Goal: Task Accomplishment & Management: Complete application form

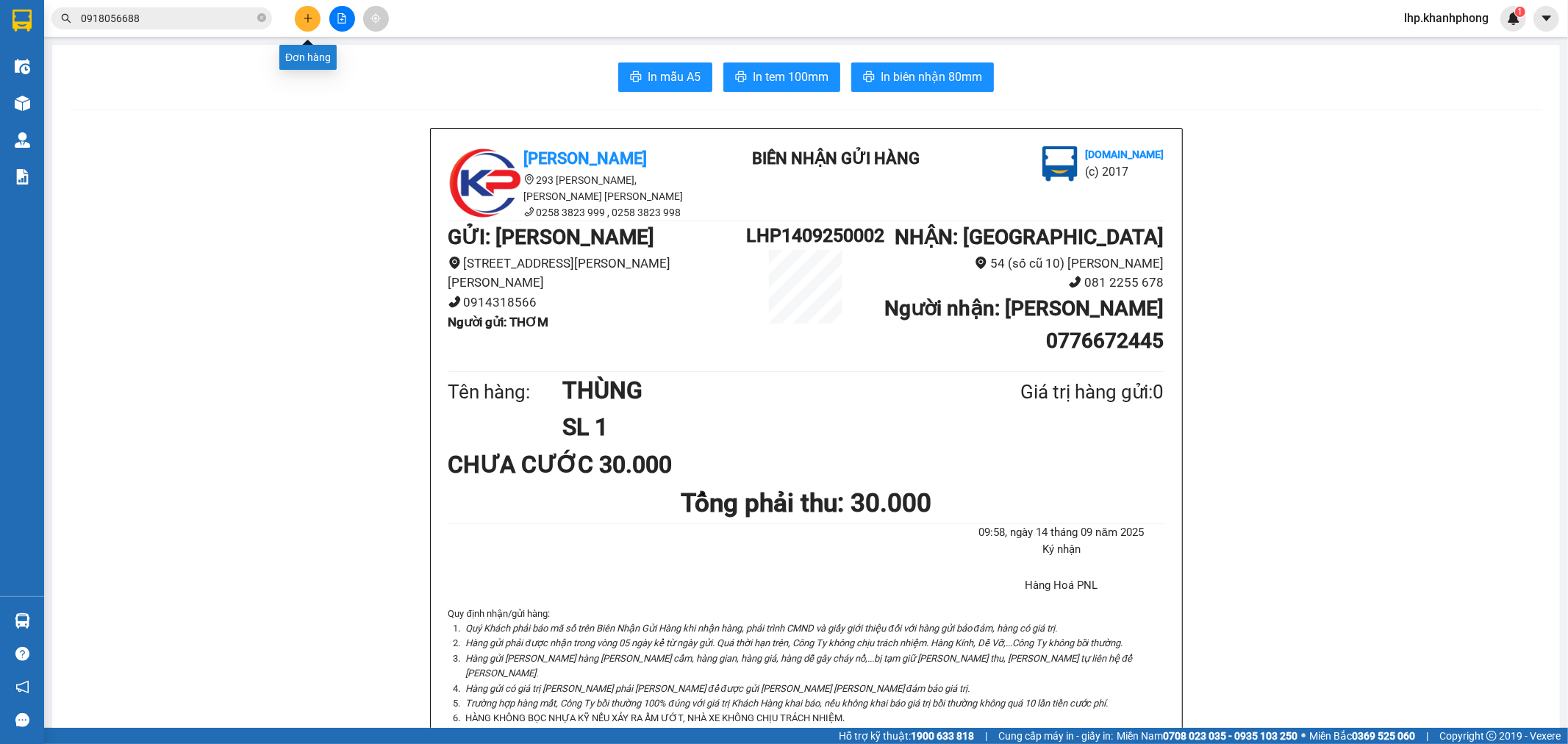
click at [315, 16] on button at bounding box center [308, 18] width 26 height 26
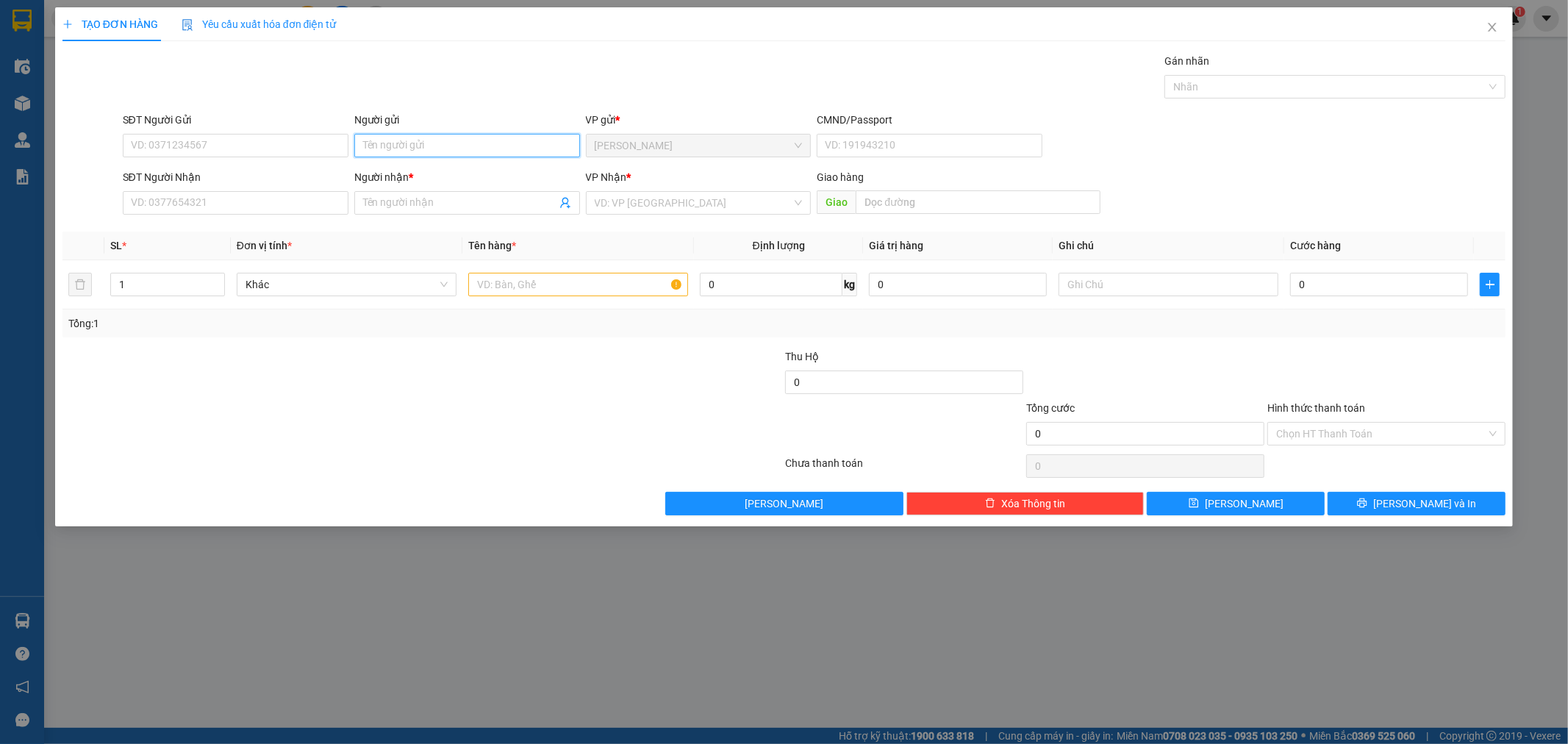
click at [435, 144] on input "Người gửi" at bounding box center [466, 146] width 225 height 24
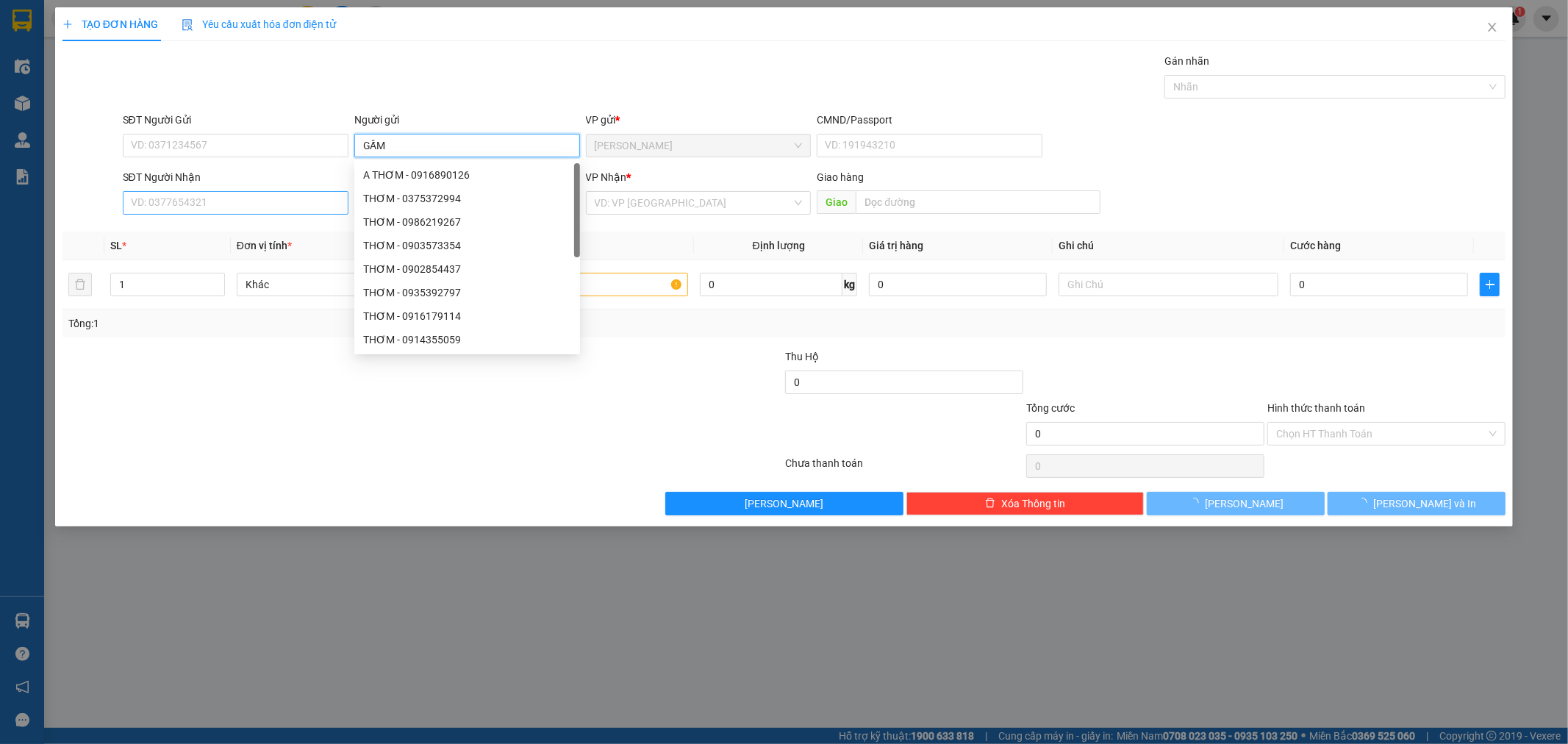
type input "GẤM"
click at [191, 204] on input "SĐT Người Nhận" at bounding box center [235, 203] width 225 height 24
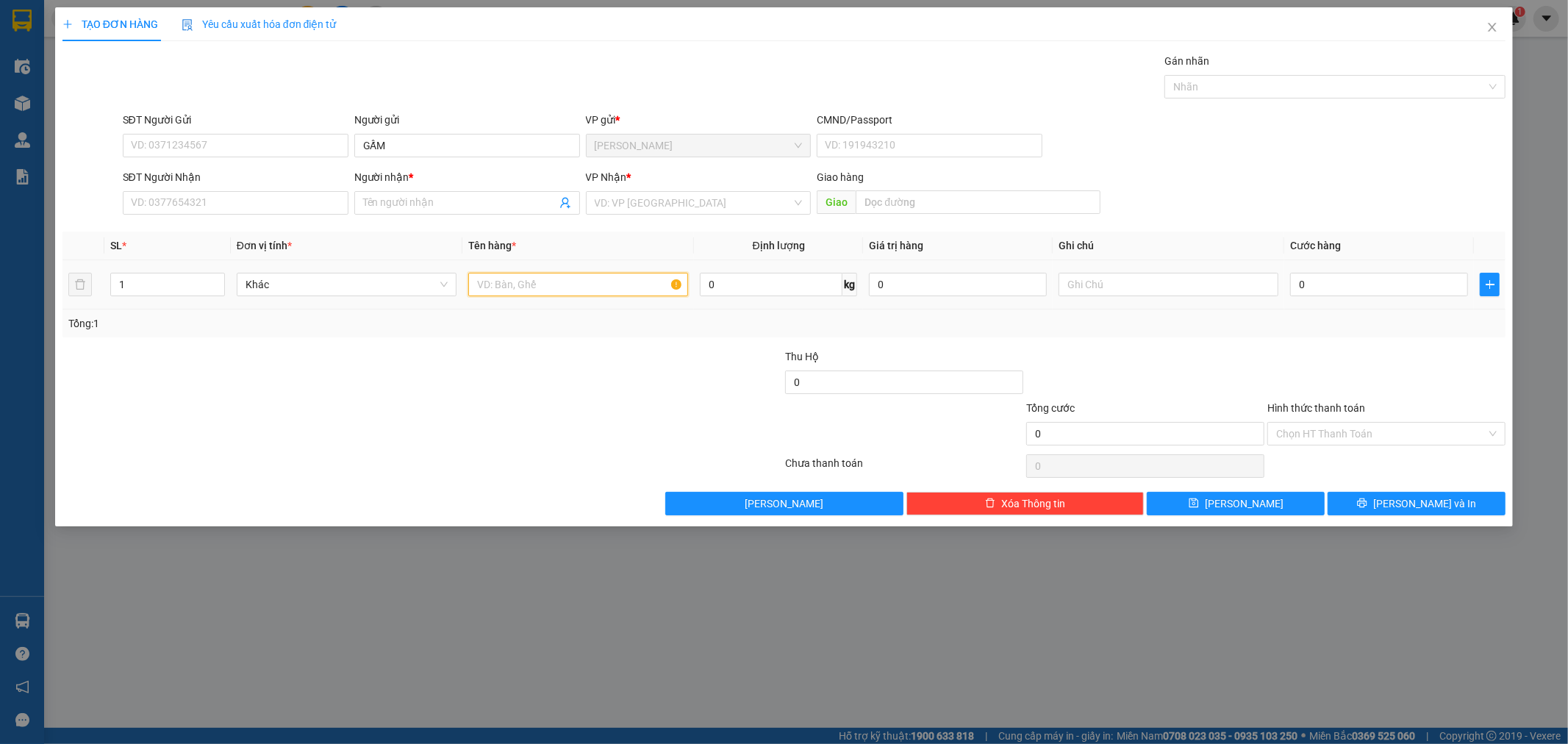
click at [549, 282] on input "text" at bounding box center [578, 285] width 220 height 24
type input "BAO"
click at [250, 196] on input "SĐT Người Nhận" at bounding box center [235, 203] width 225 height 24
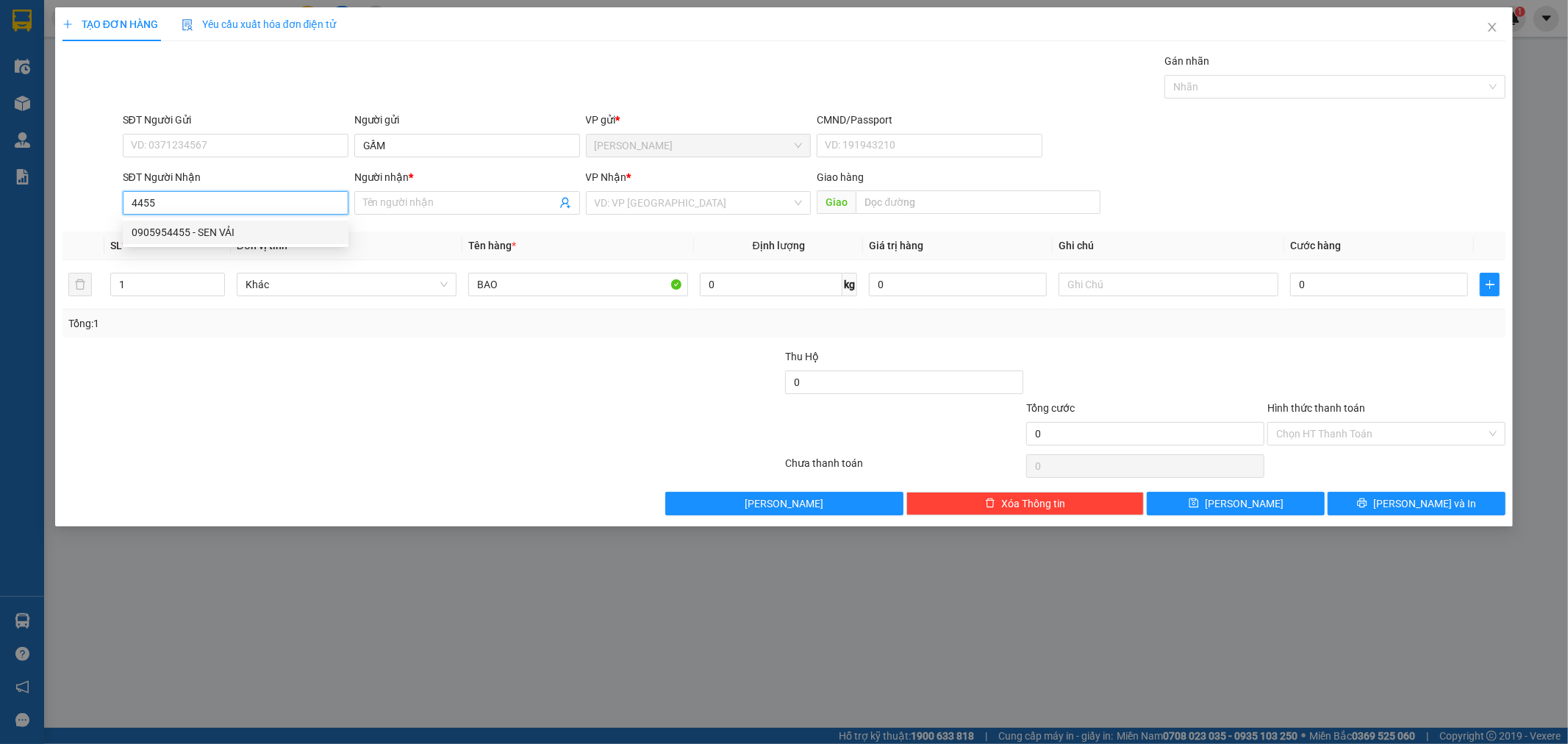
drag, startPoint x: 232, startPoint y: 237, endPoint x: 247, endPoint y: 245, distance: 17.0
click at [232, 240] on div "0905954455 - SEN VẢI" at bounding box center [235, 232] width 208 height 16
type input "0905954455"
type input "SEN VẢI"
type input "0905954455"
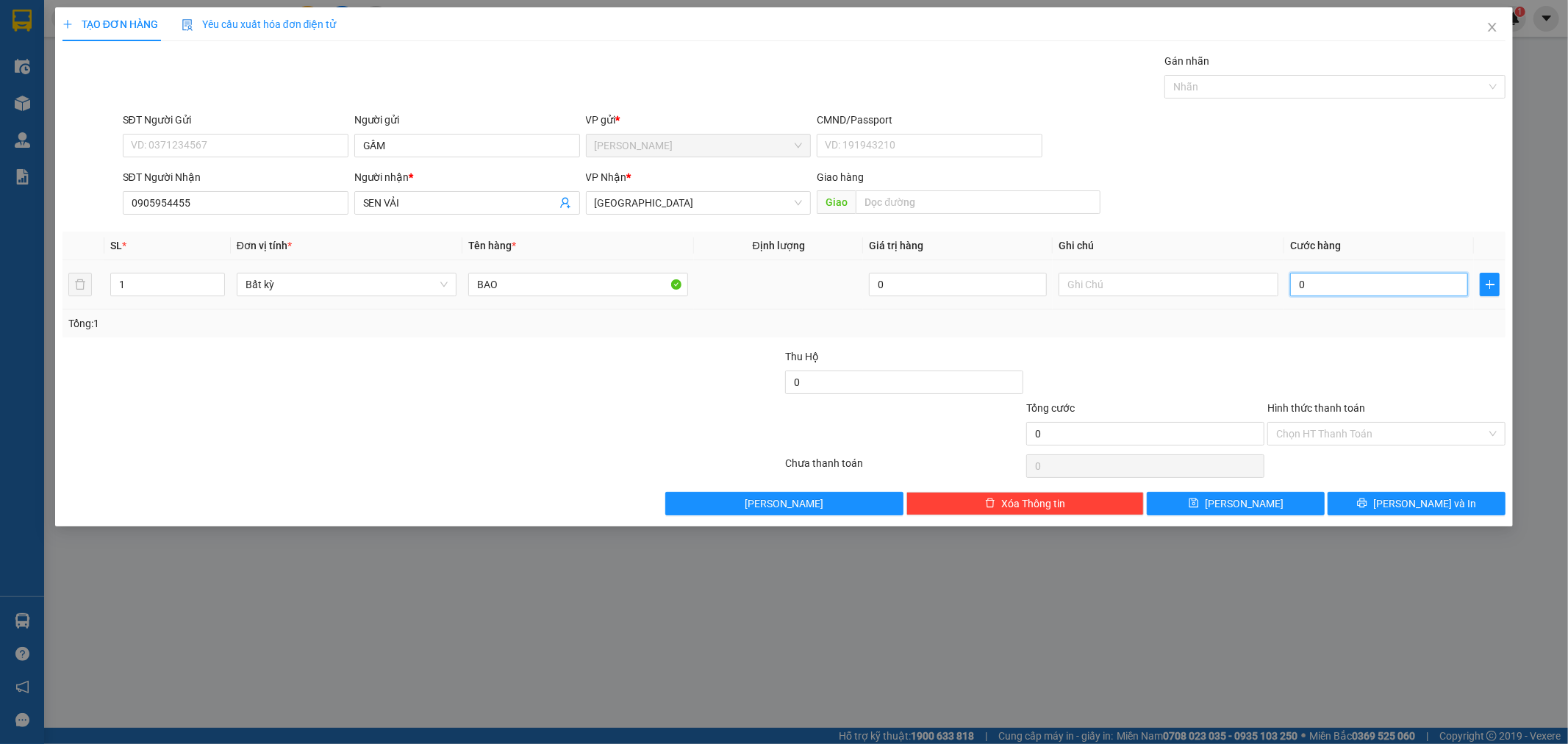
click at [1391, 283] on input "0" at bounding box center [1379, 285] width 178 height 24
type input "6"
type input "60"
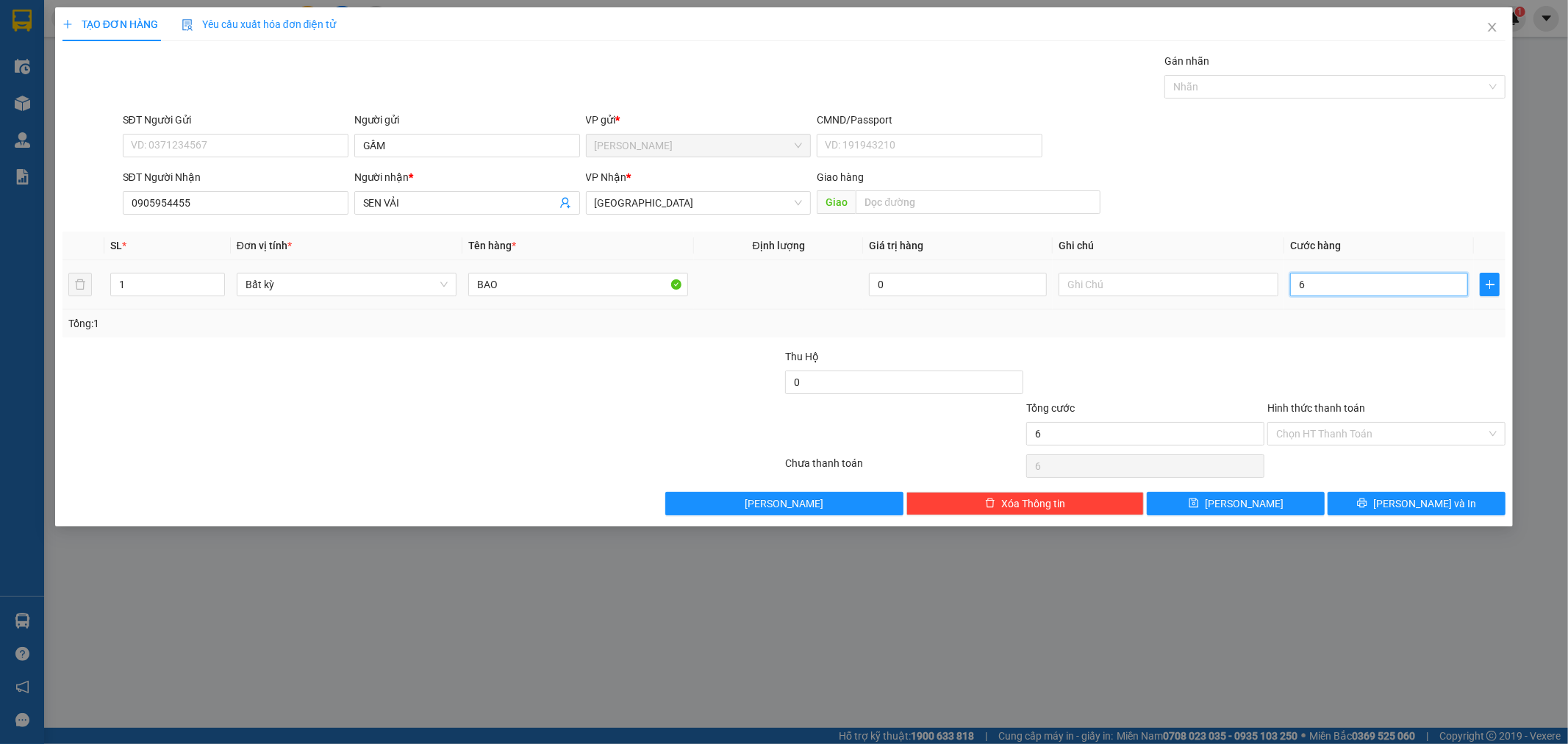
type input "60"
type input "60.000"
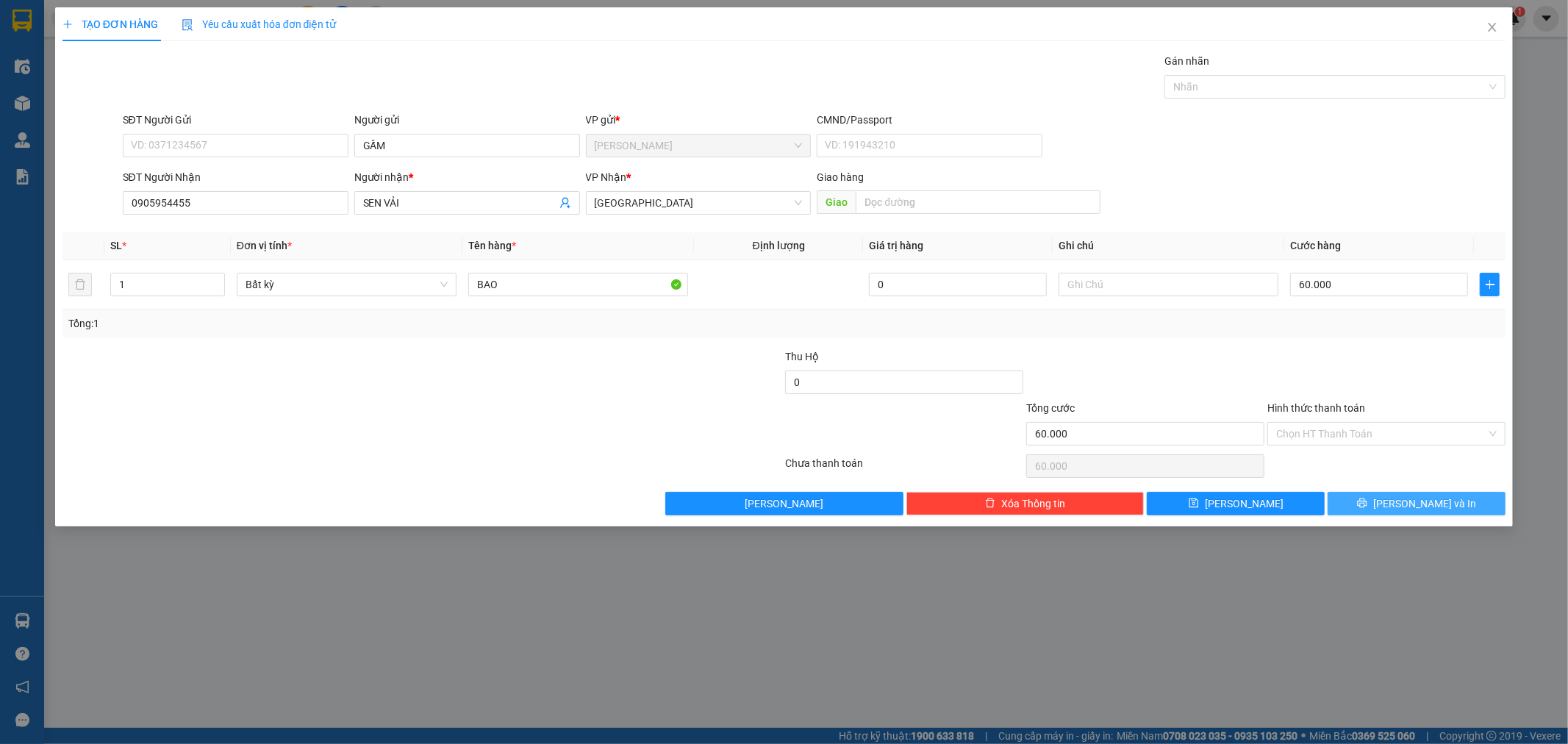
click at [1410, 510] on span "[PERSON_NAME] và In" at bounding box center [1425, 504] width 103 height 16
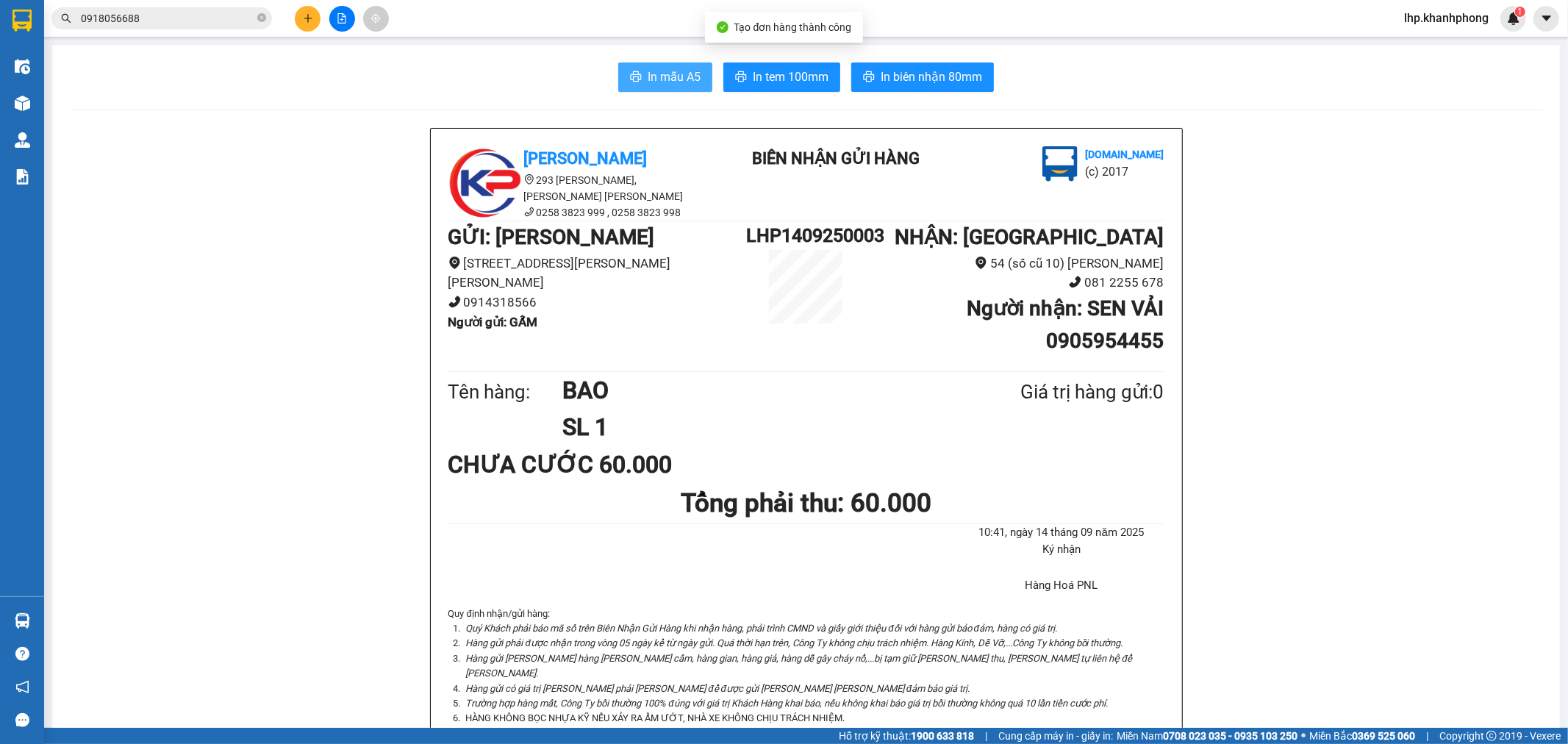
click at [649, 74] on span "In mẫu A5" at bounding box center [674, 76] width 53 height 18
click at [320, 16] on button at bounding box center [308, 18] width 26 height 26
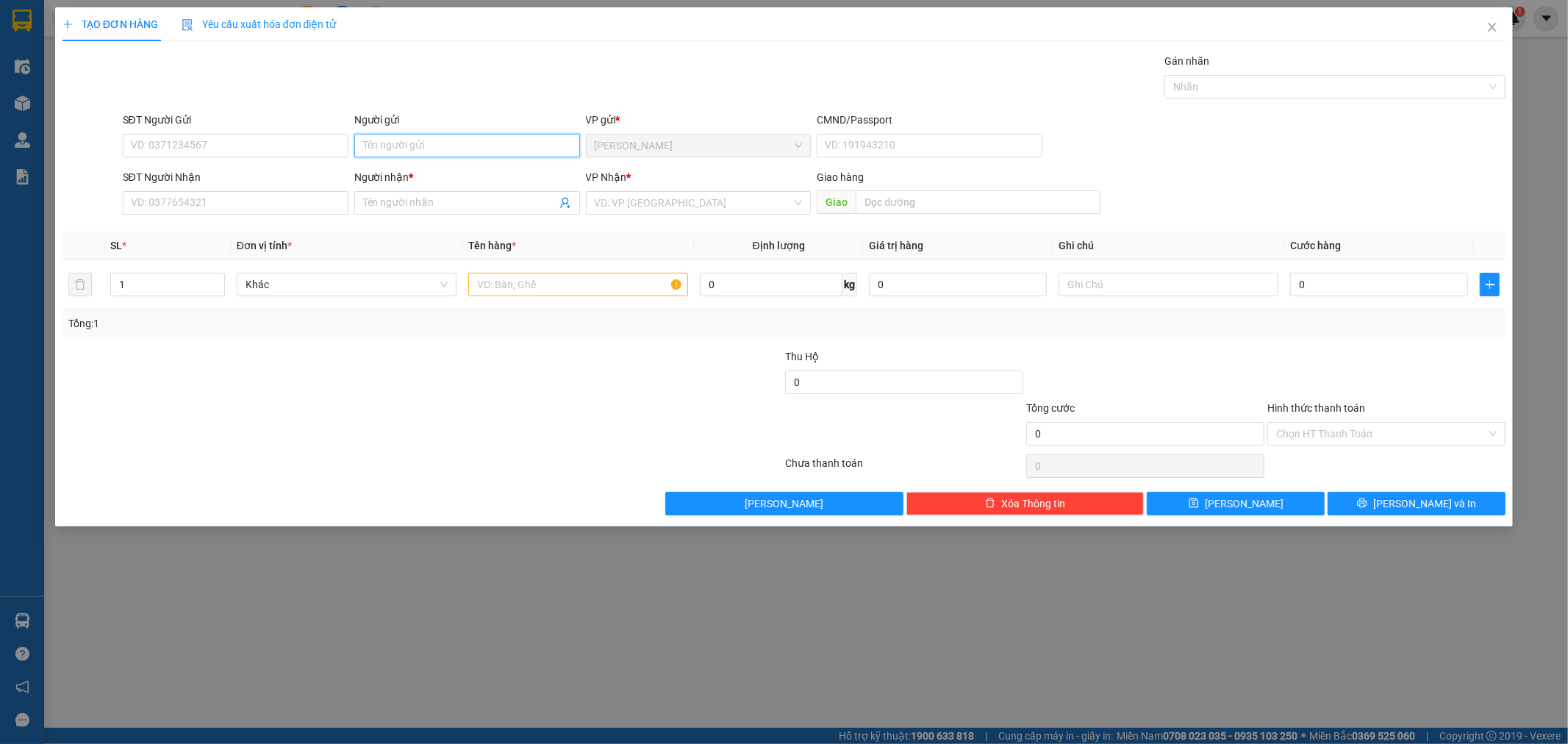
click at [442, 147] on input "Người gửi" at bounding box center [466, 146] width 225 height 24
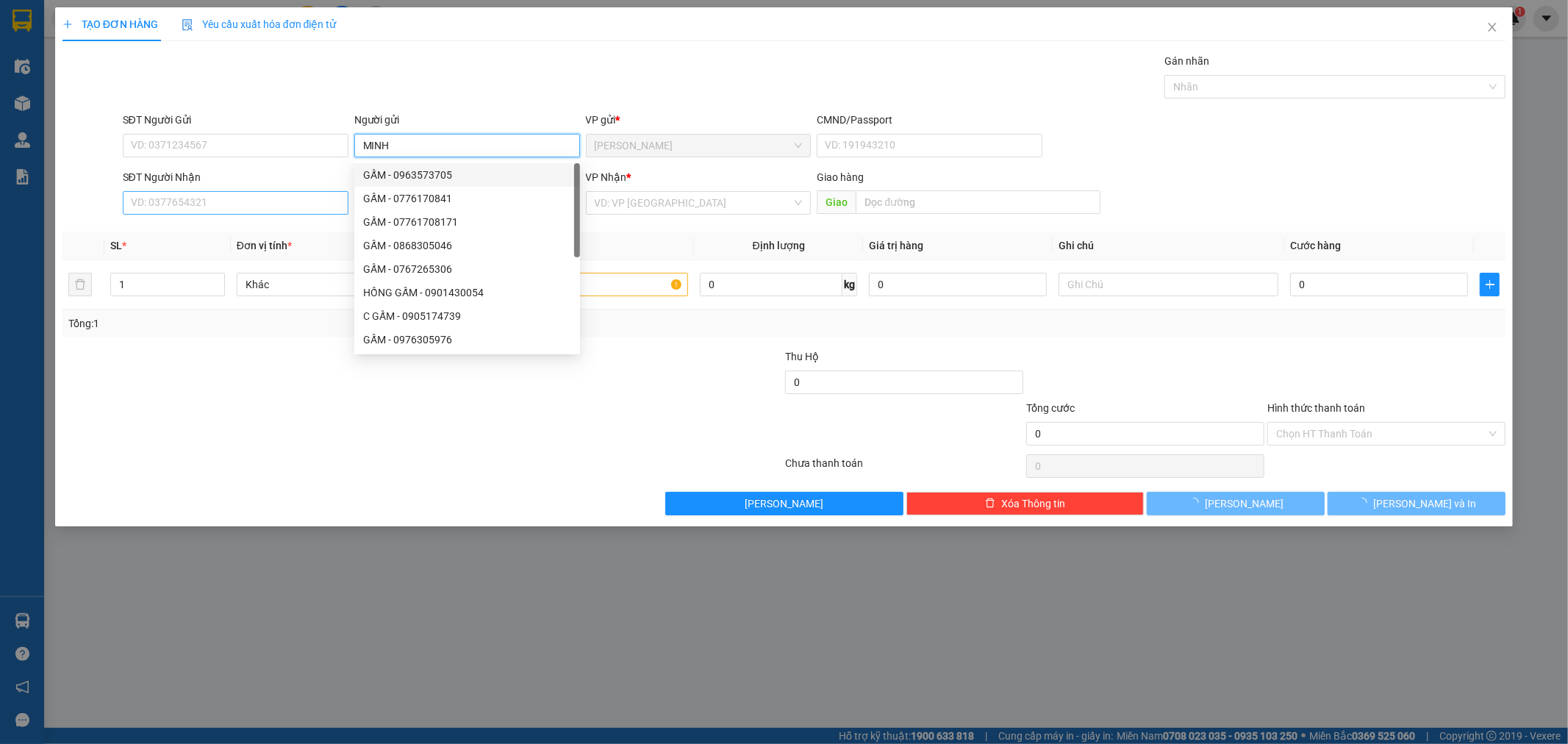
type input "MINH"
click at [245, 206] on input "SĐT Người Nhận" at bounding box center [235, 203] width 225 height 24
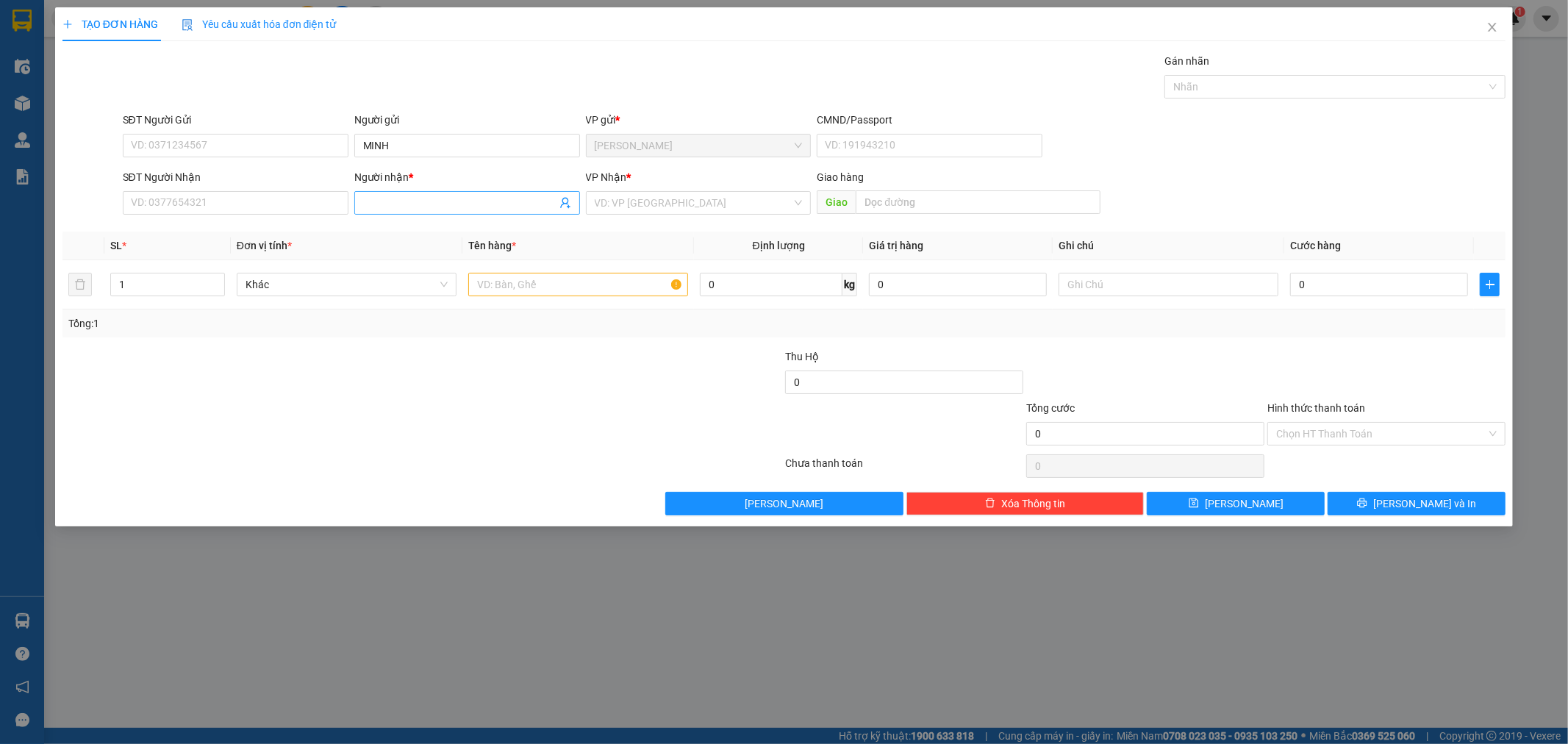
click at [406, 203] on input "Người nhận *" at bounding box center [460, 203] width 194 height 16
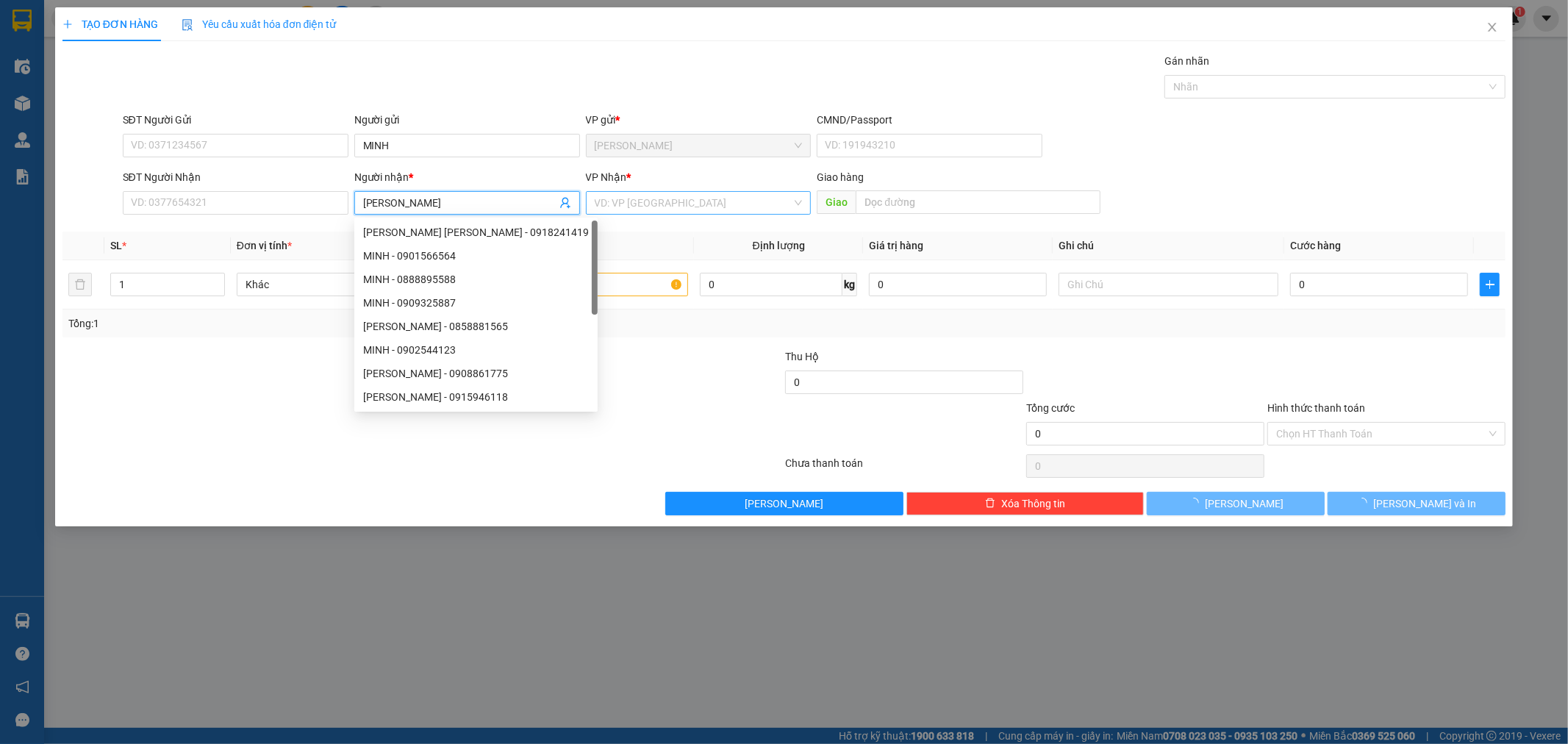
type input "[PERSON_NAME]"
click at [744, 208] on input "search" at bounding box center [694, 203] width 198 height 22
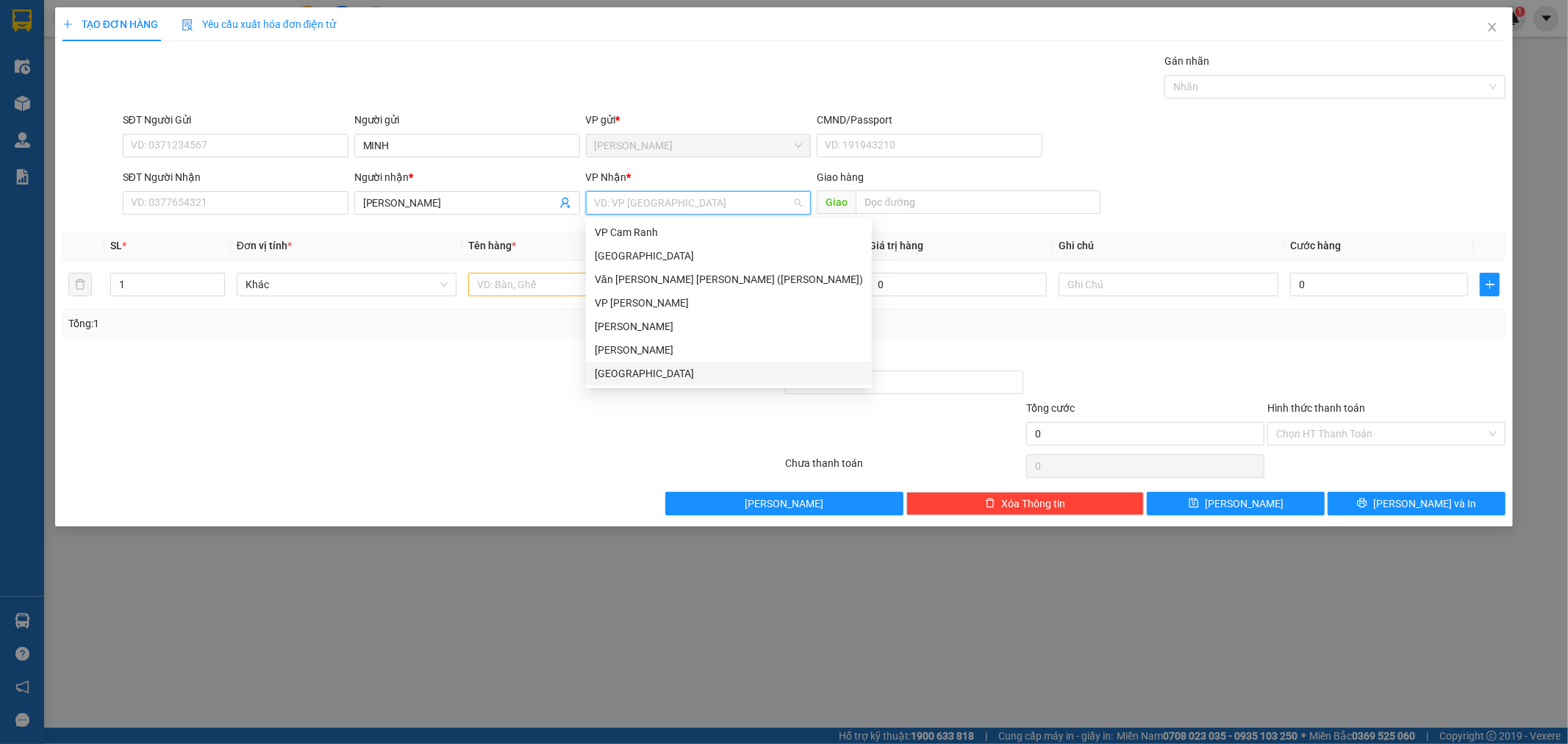
click at [631, 388] on body "Kết quả [PERSON_NAME] ( 70 ) Bộ lọc Mã ĐH Trạng thái Món hàng Thu hộ [PERSON_NA…" at bounding box center [784, 372] width 1568 height 744
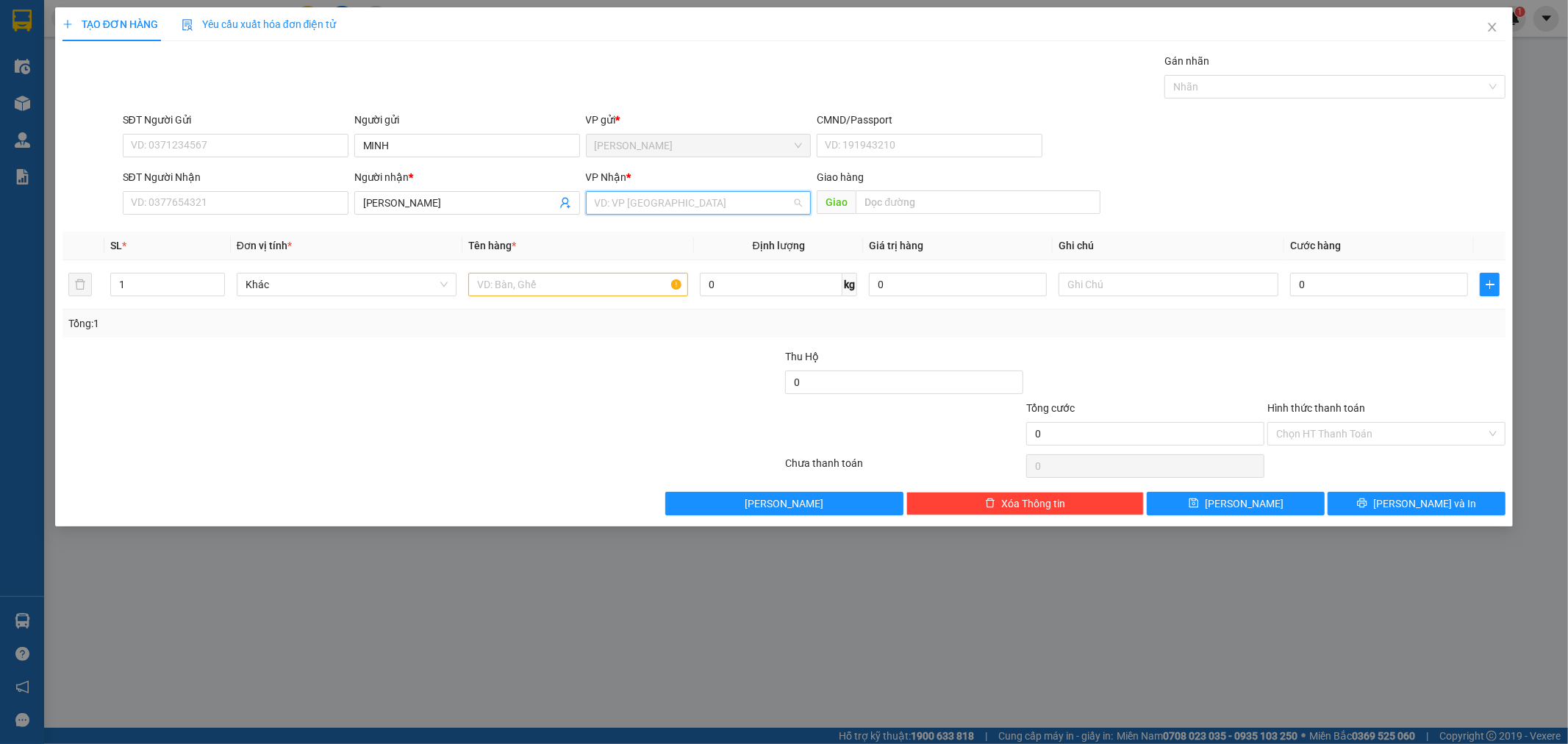
click at [647, 200] on input "search" at bounding box center [694, 203] width 198 height 22
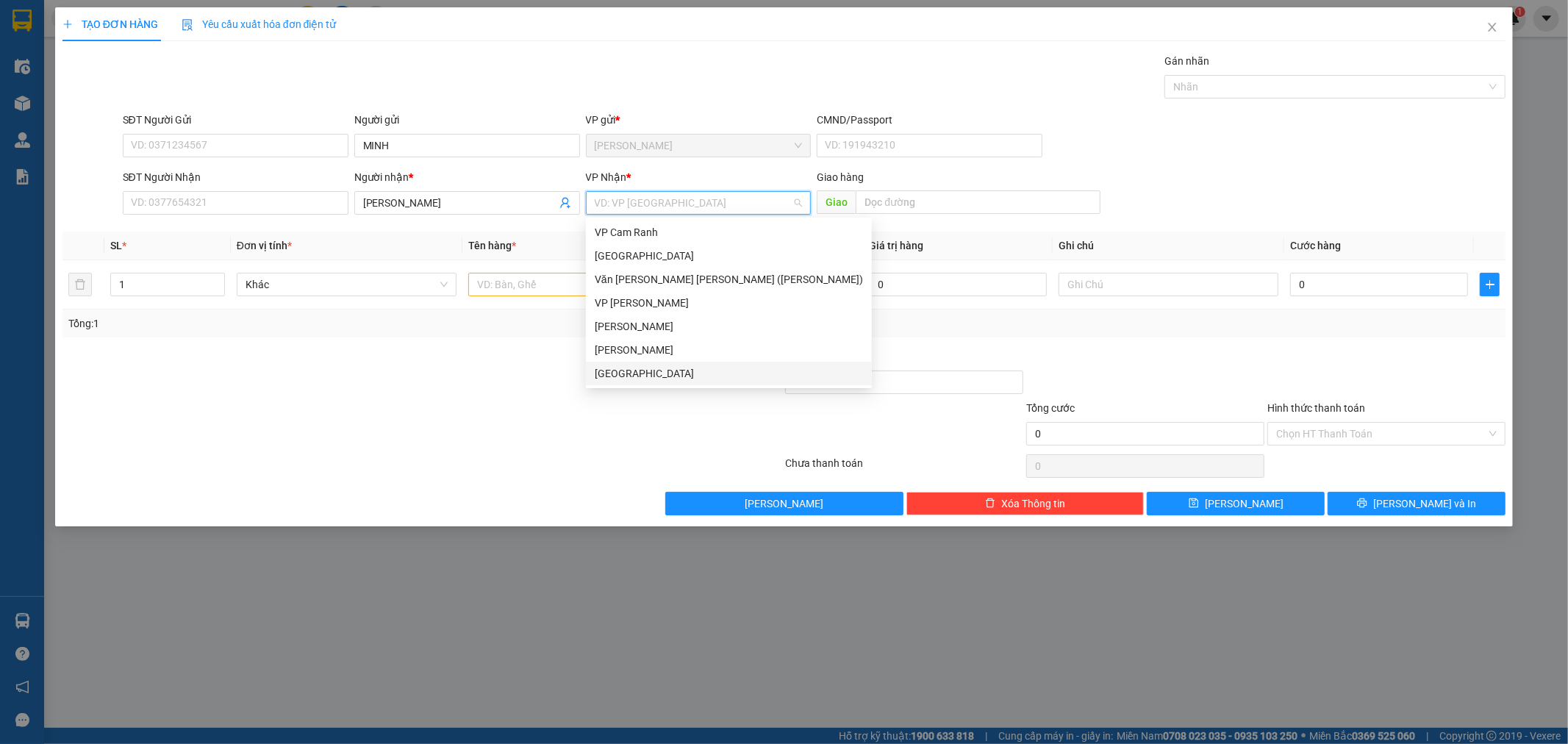
click at [620, 376] on div "[GEOGRAPHIC_DATA]" at bounding box center [729, 373] width 268 height 16
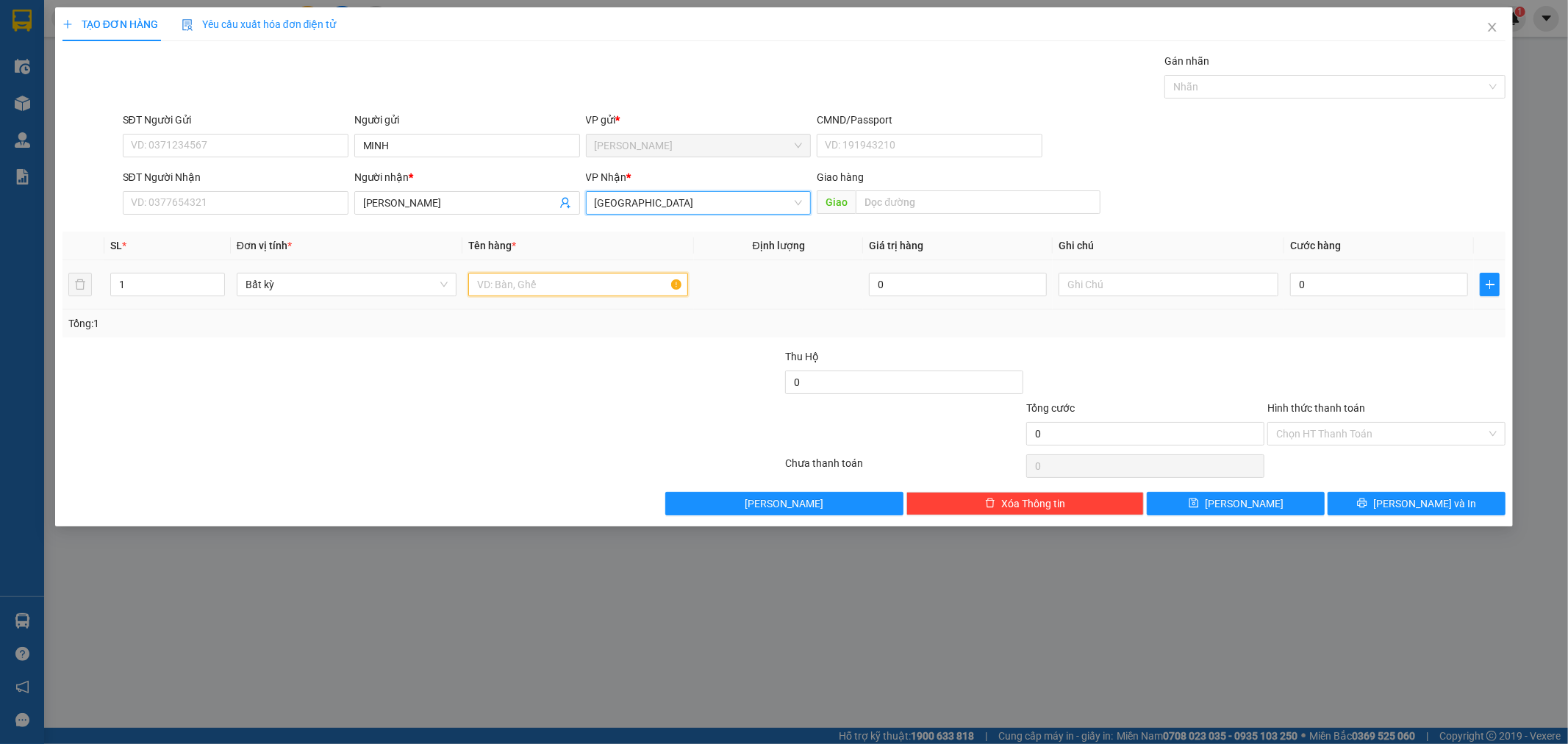
click at [544, 280] on input "text" at bounding box center [578, 285] width 220 height 24
type input "THÙNG"
click at [215, 282] on icon "up" at bounding box center [216, 281] width 5 height 5
type input "4"
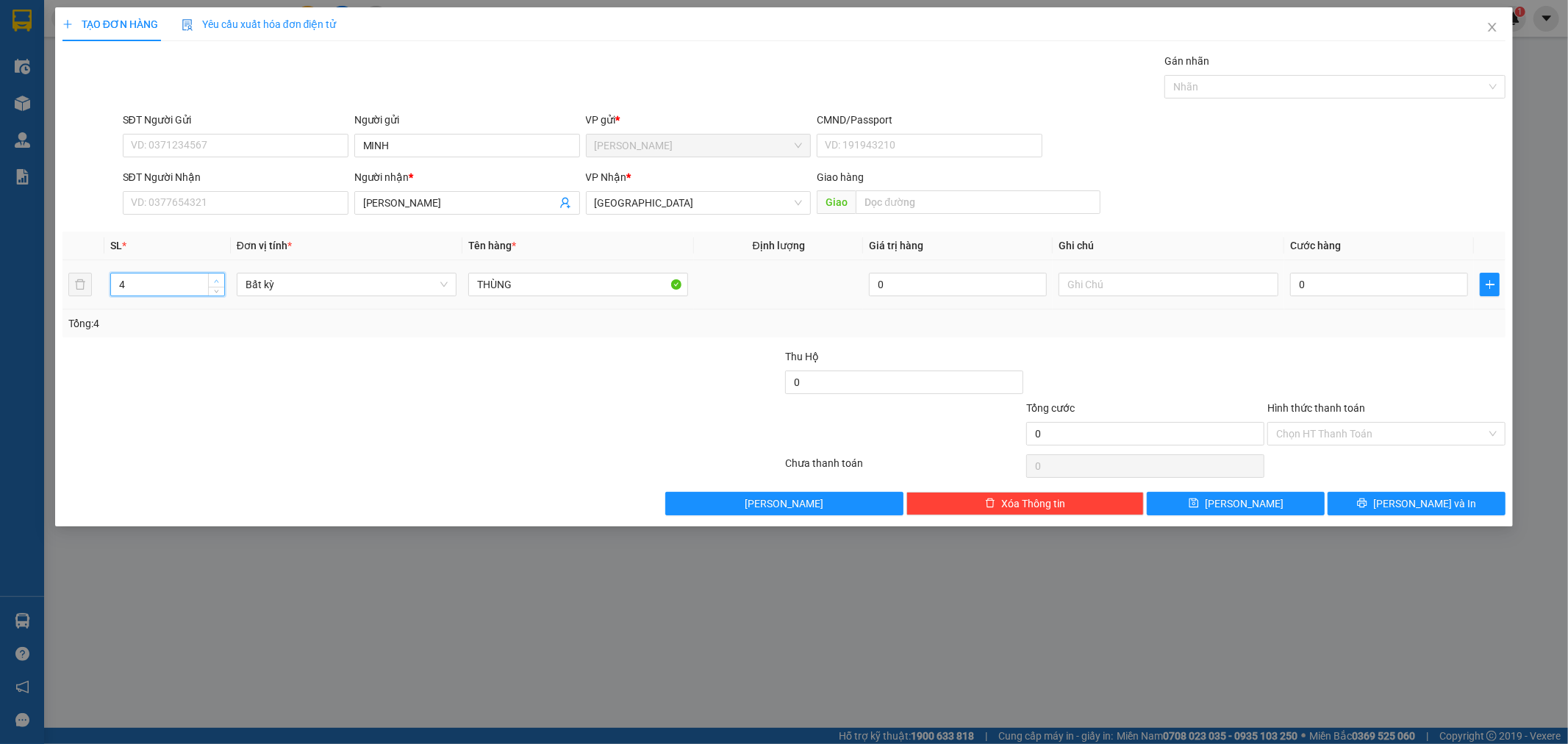
click at [215, 282] on icon "up" at bounding box center [216, 281] width 5 height 5
click at [1368, 274] on input "0" at bounding box center [1379, 285] width 178 height 24
type input "1"
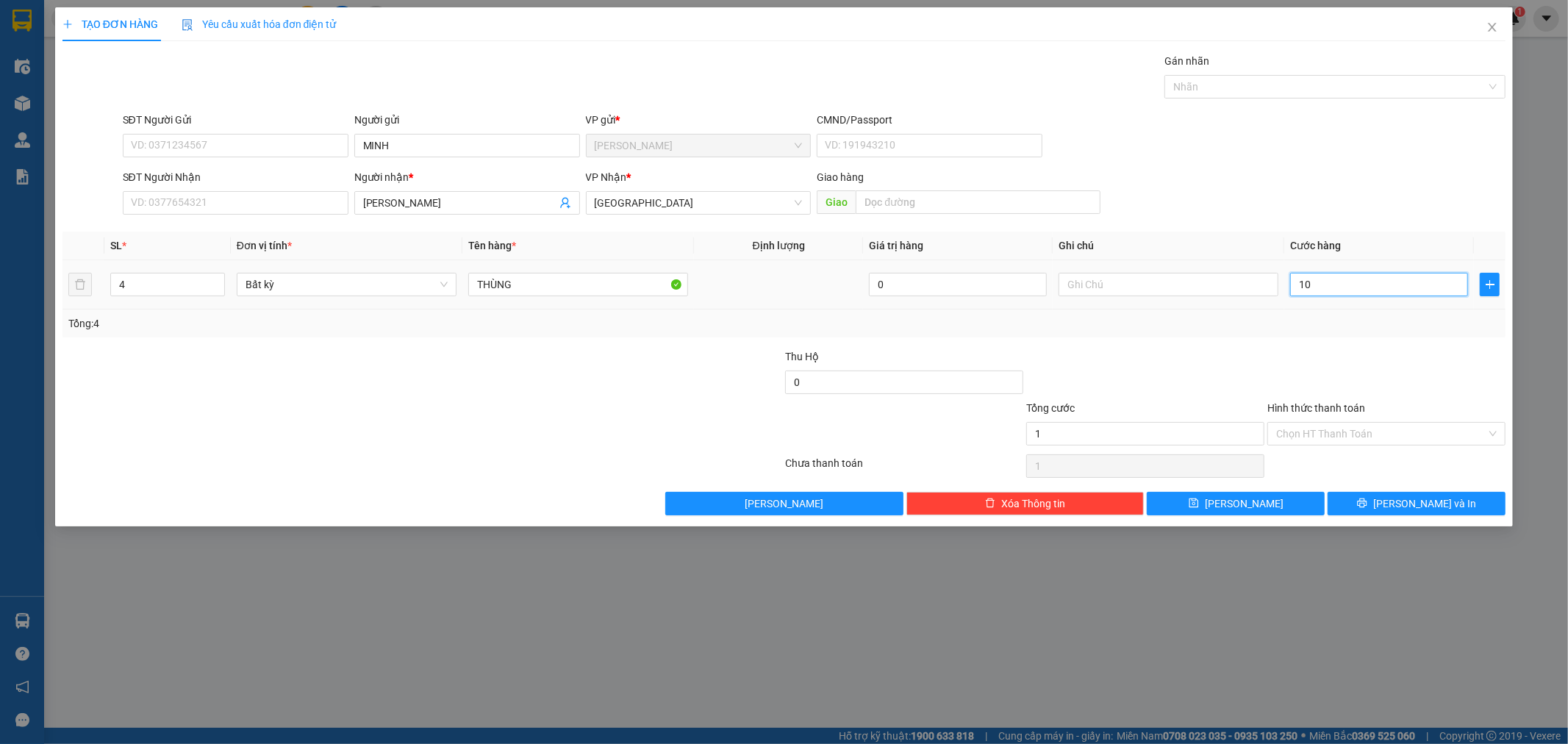
type input "105"
type input "10"
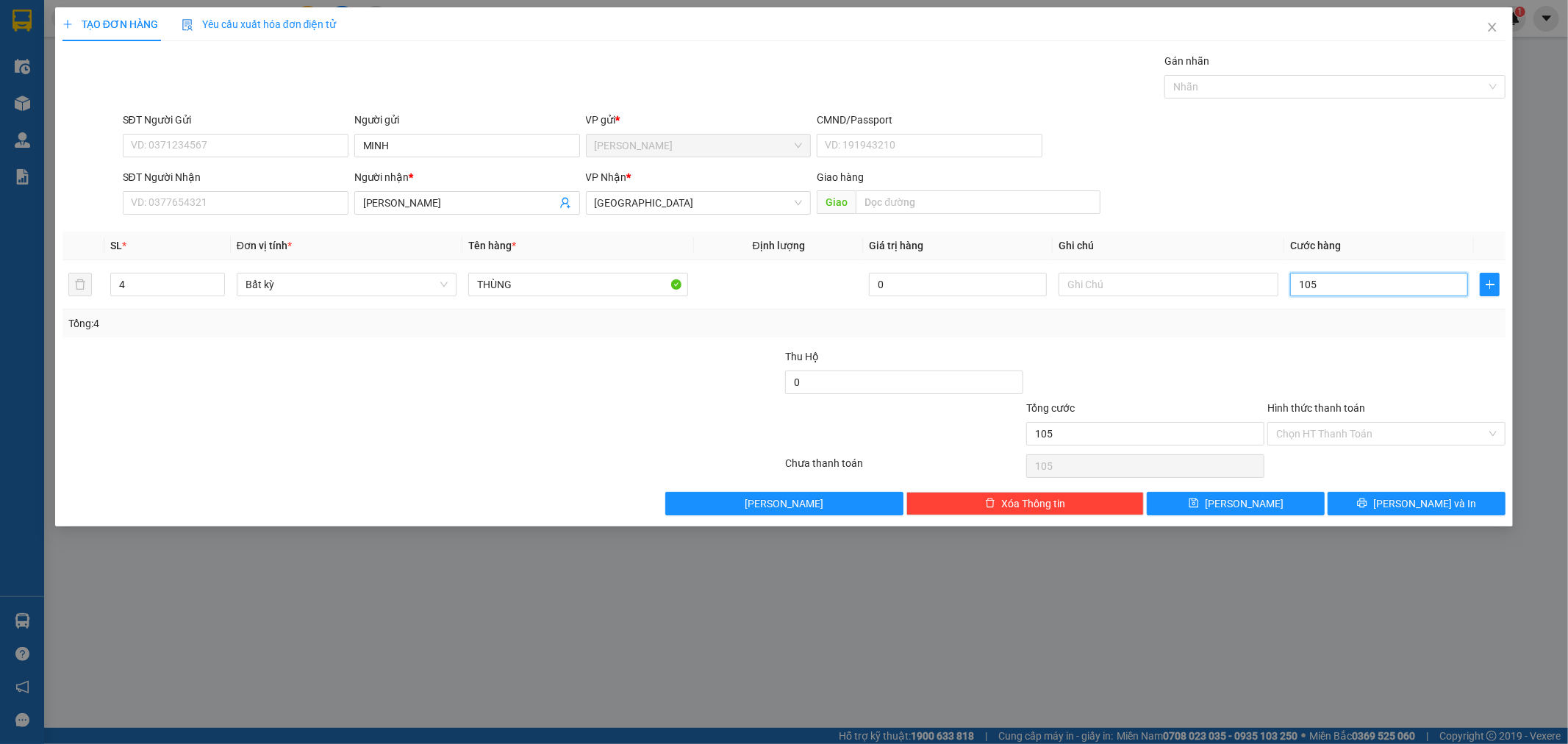
type input "10"
type input "1"
type input "14"
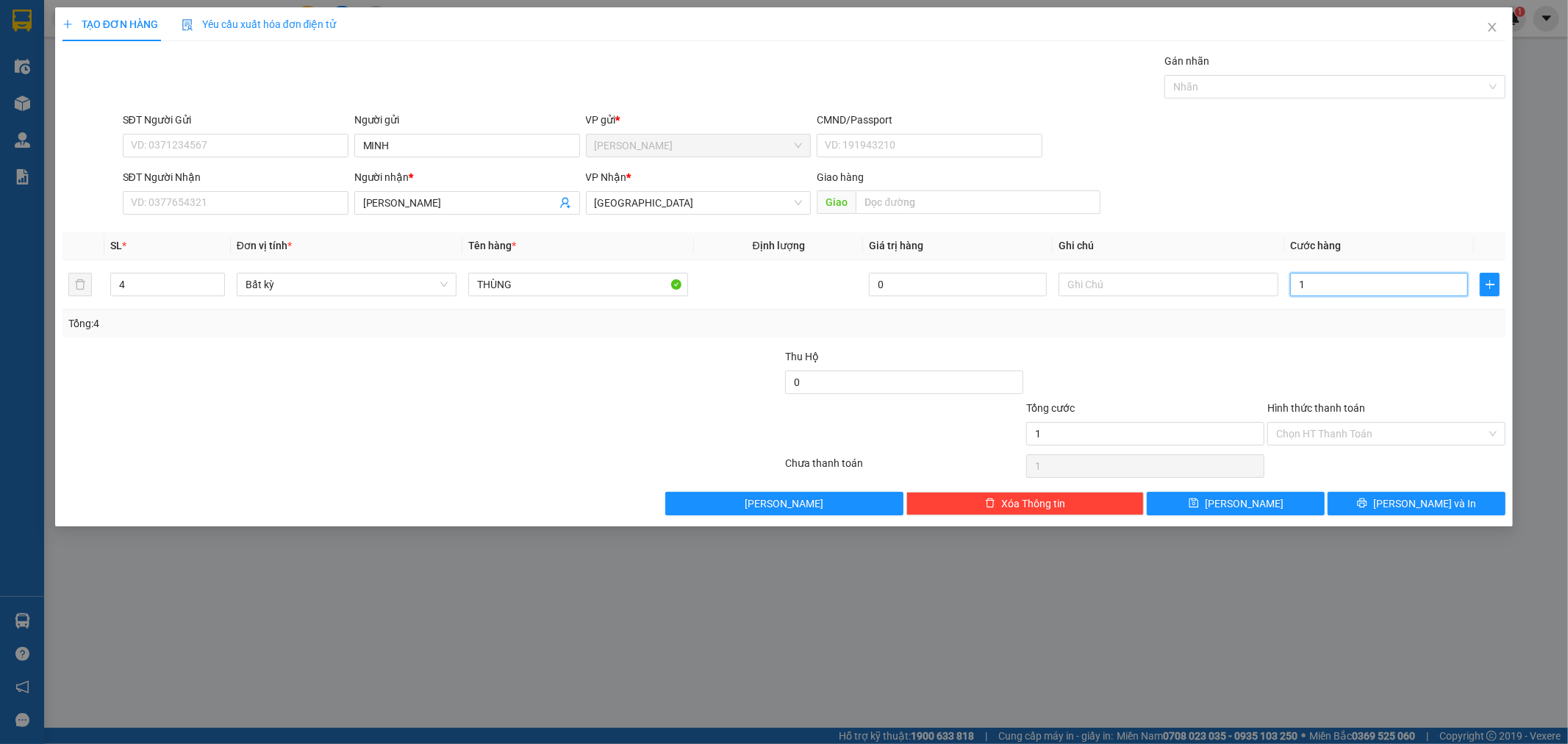
type input "14"
type input "140"
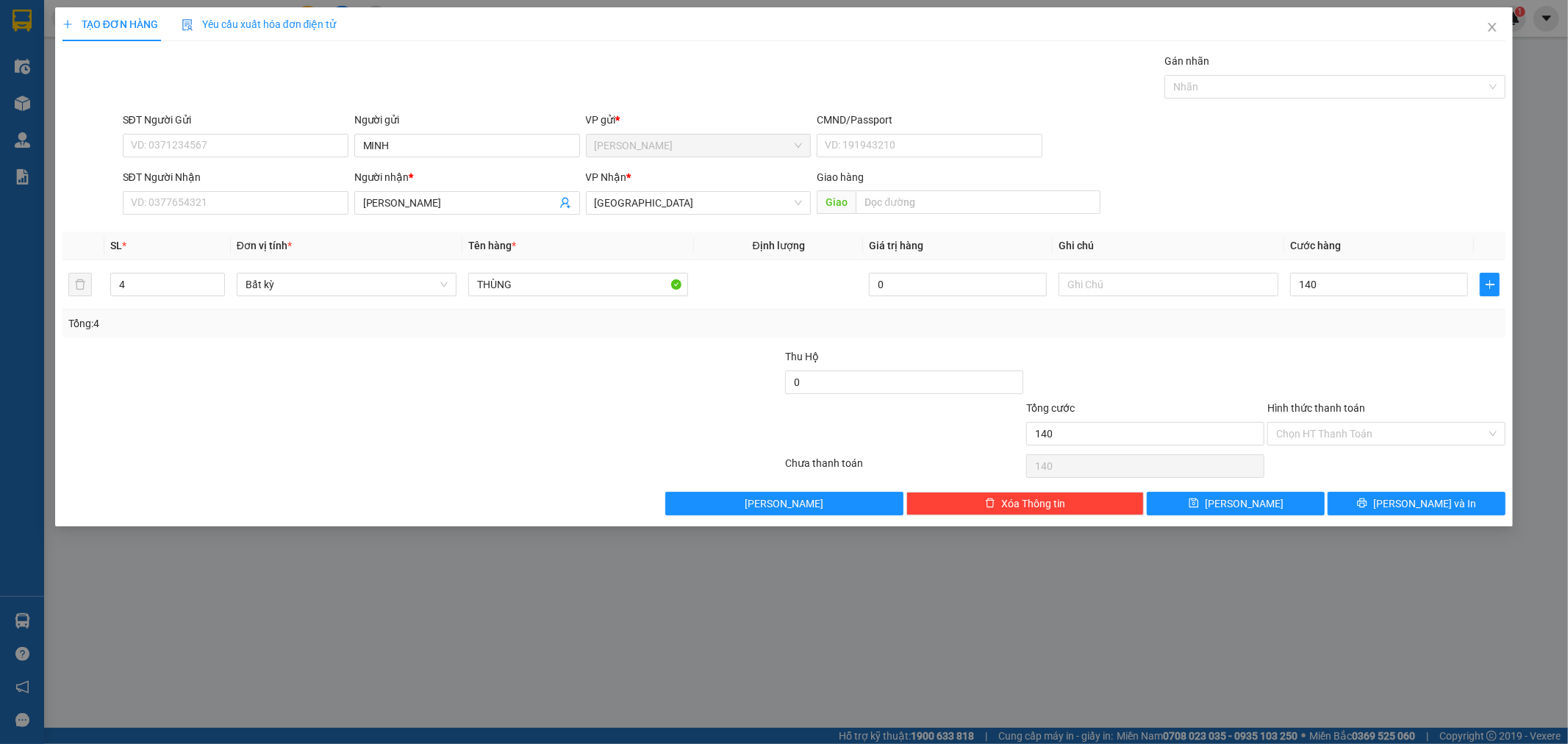
type input "140.000"
drag, startPoint x: 1368, startPoint y: 346, endPoint x: 1445, endPoint y: 478, distance: 152.8
click at [1371, 345] on div "Transit Pickup Surcharge Ids Transit Deliver Surcharge Ids Transit Deliver Surc…" at bounding box center [784, 285] width 1444 height 463
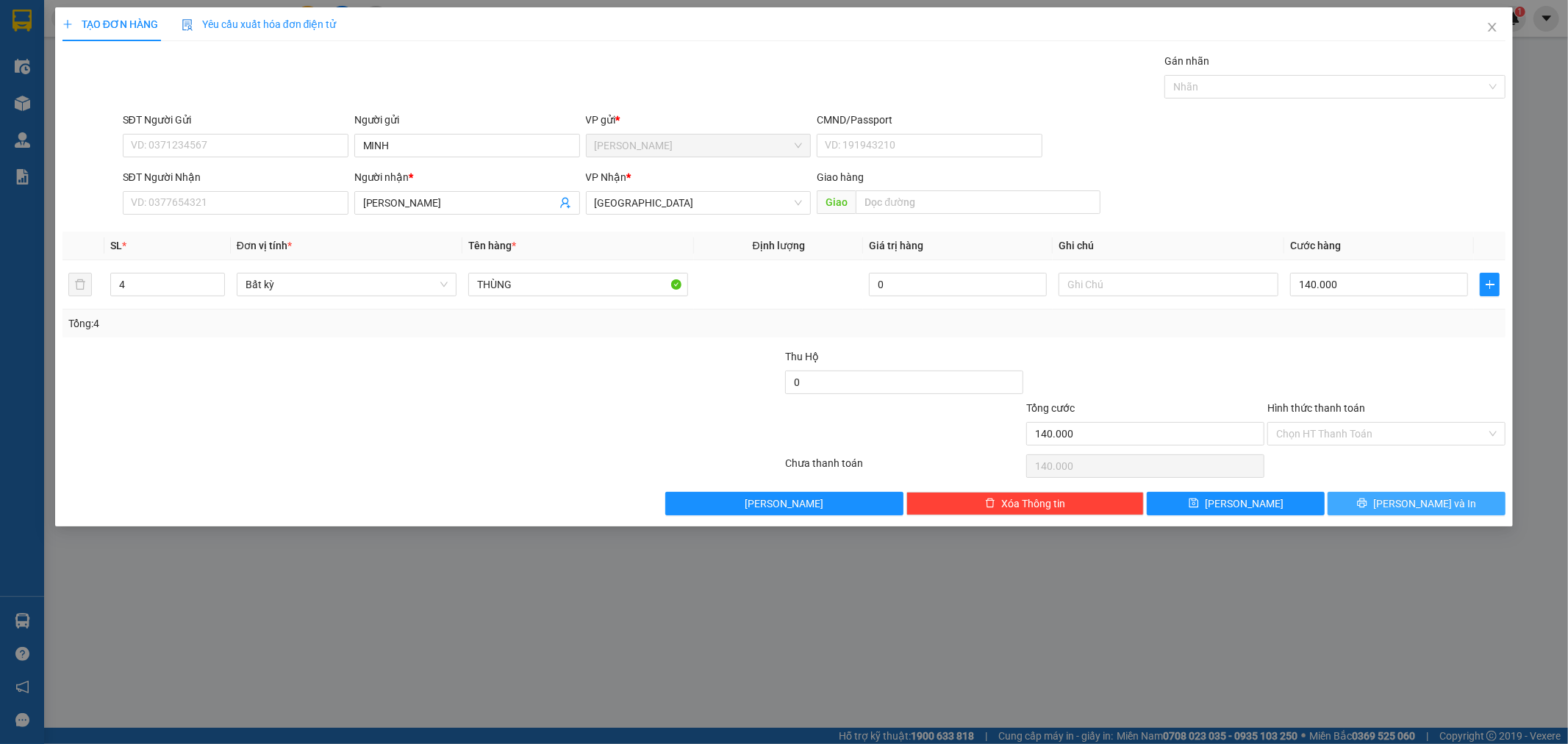
click at [1399, 510] on button "[PERSON_NAME] và In" at bounding box center [1416, 504] width 178 height 24
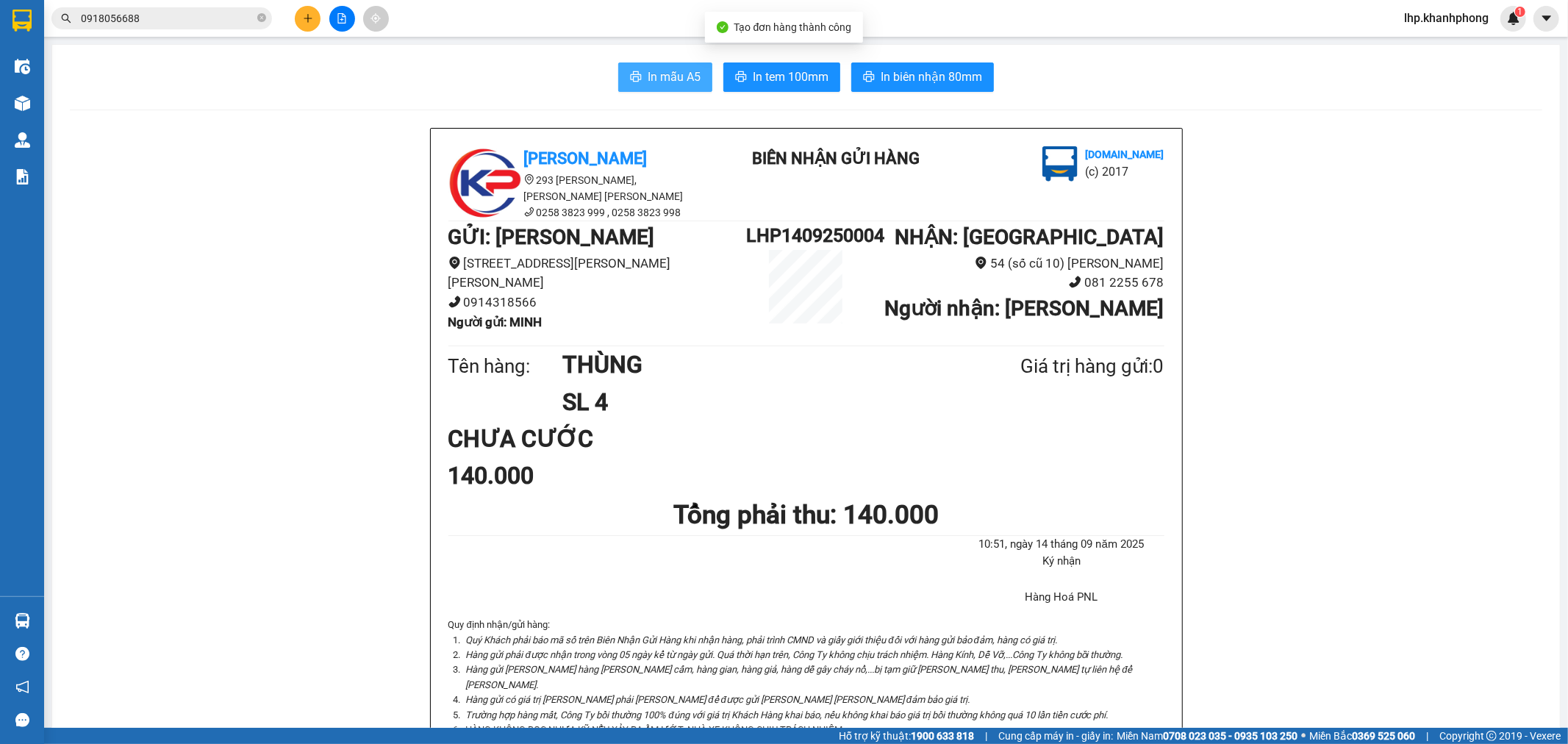
click at [666, 81] on span "In mẫu A5" at bounding box center [674, 76] width 53 height 18
click at [311, 25] on button at bounding box center [308, 18] width 26 height 26
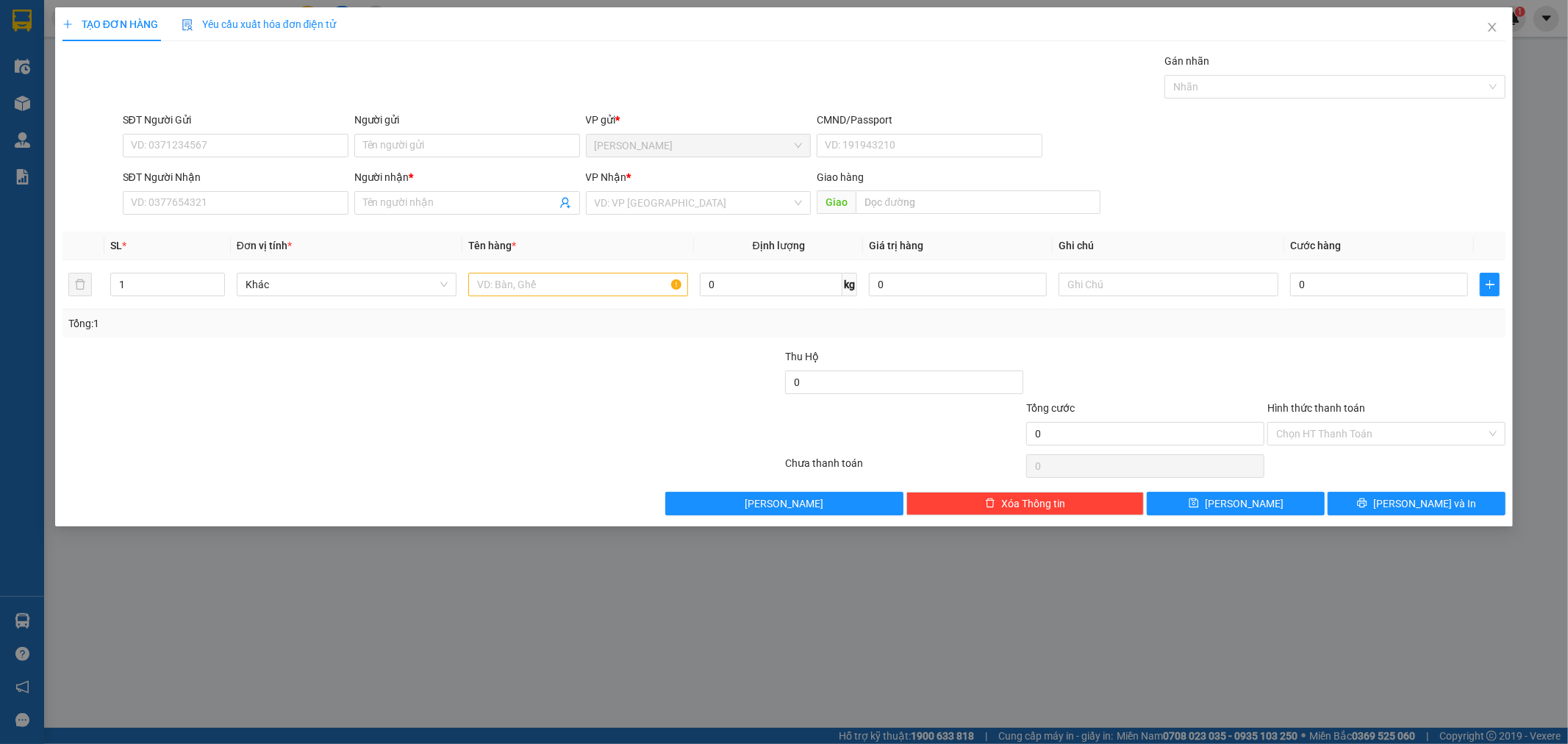
click at [435, 162] on div "Người gửi Tên người gửi" at bounding box center [466, 138] width 225 height 52
click at [440, 155] on input "Người gửi" at bounding box center [466, 146] width 225 height 24
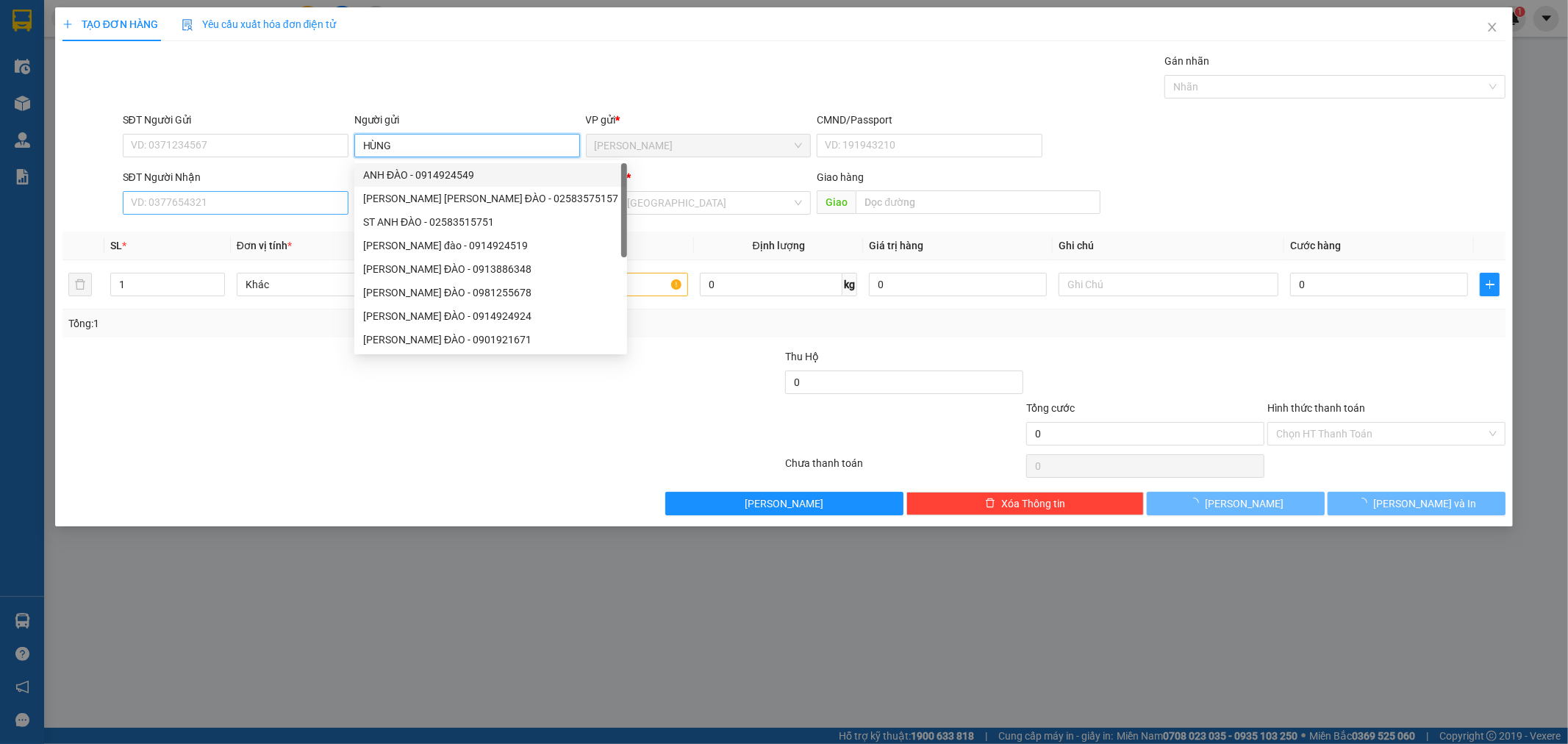
type input "HÙNG"
click at [238, 206] on input "SĐT Người Nhận" at bounding box center [235, 203] width 225 height 24
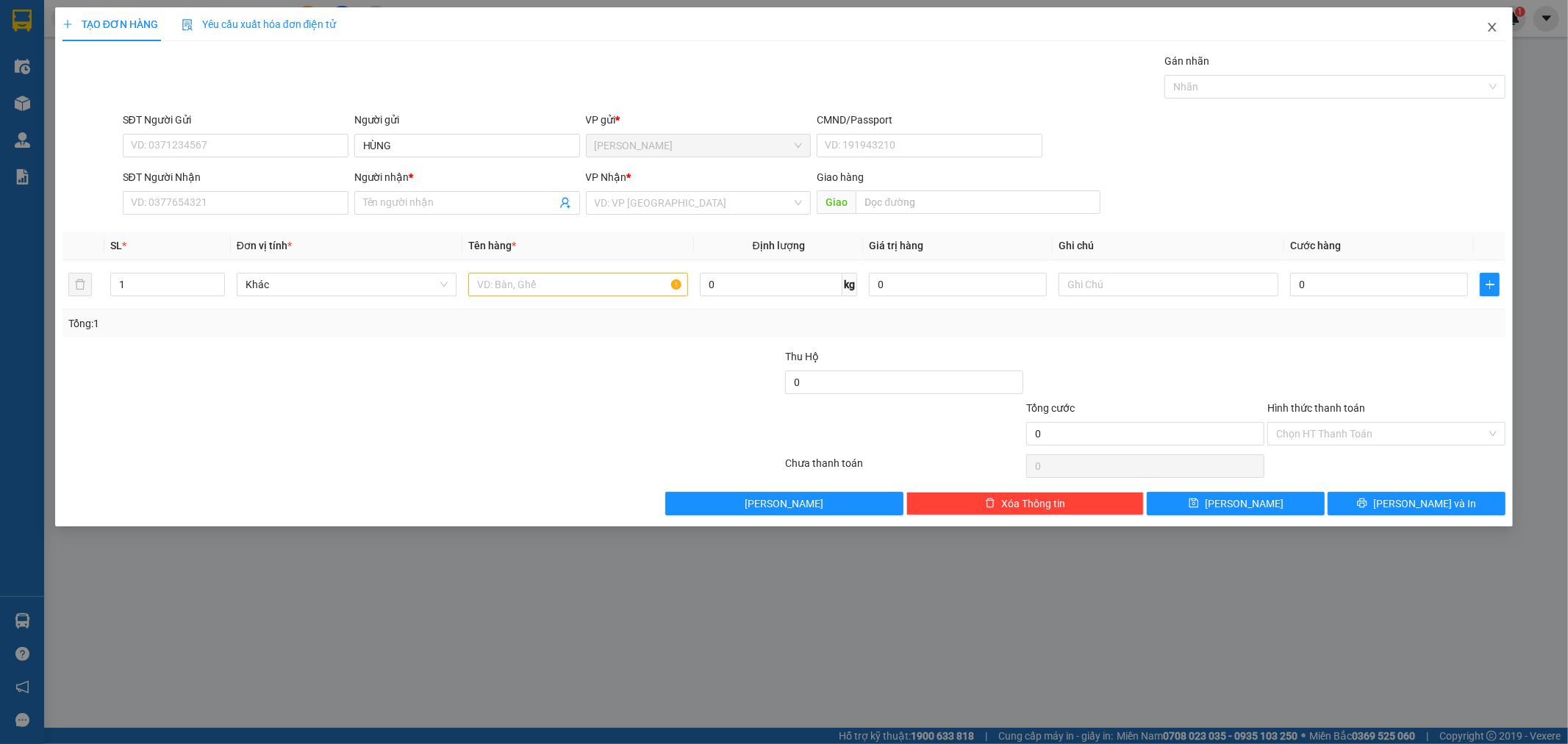
click at [1488, 30] on icon "close" at bounding box center [1493, 27] width 12 height 12
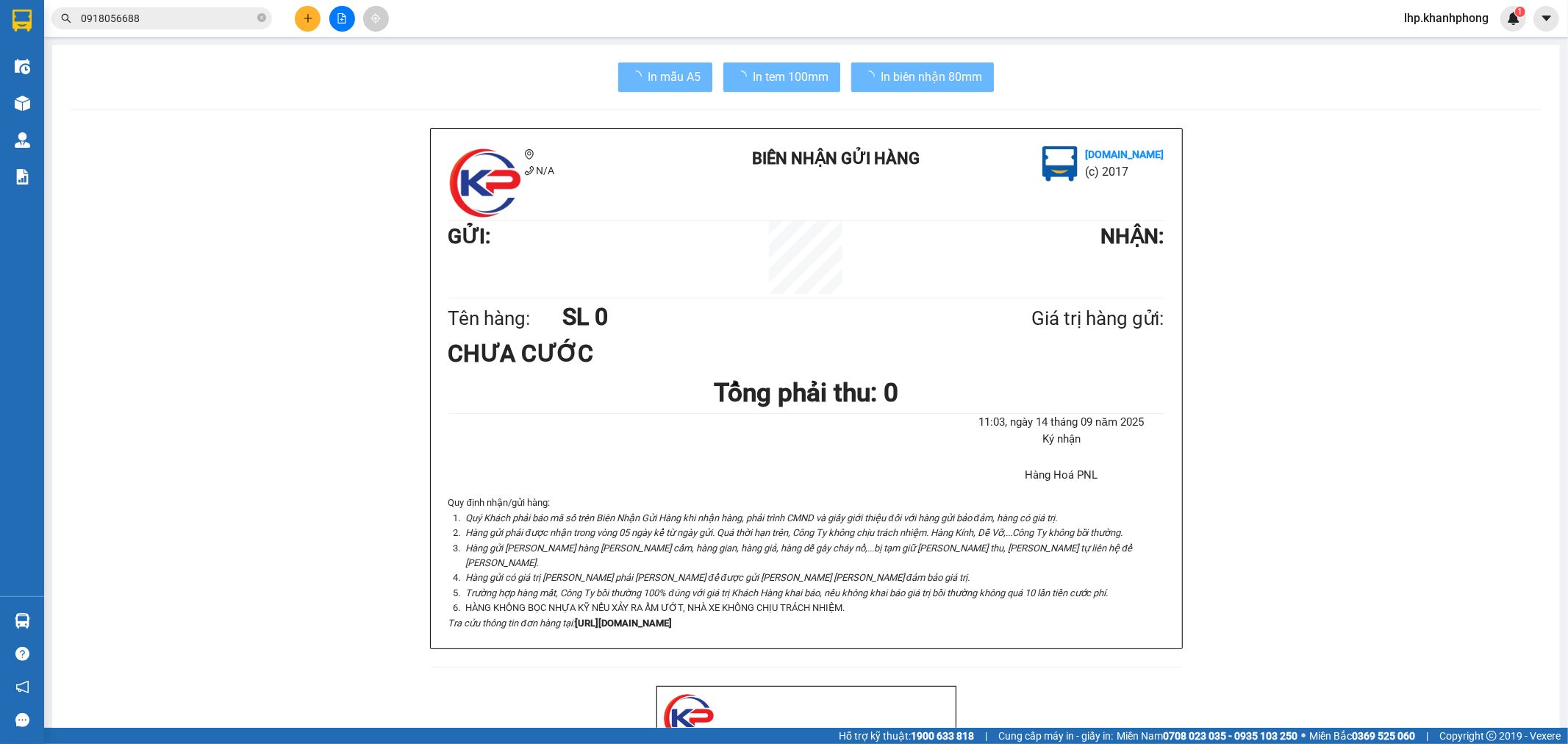
click at [182, 8] on span "0918056688" at bounding box center [162, 18] width 220 height 22
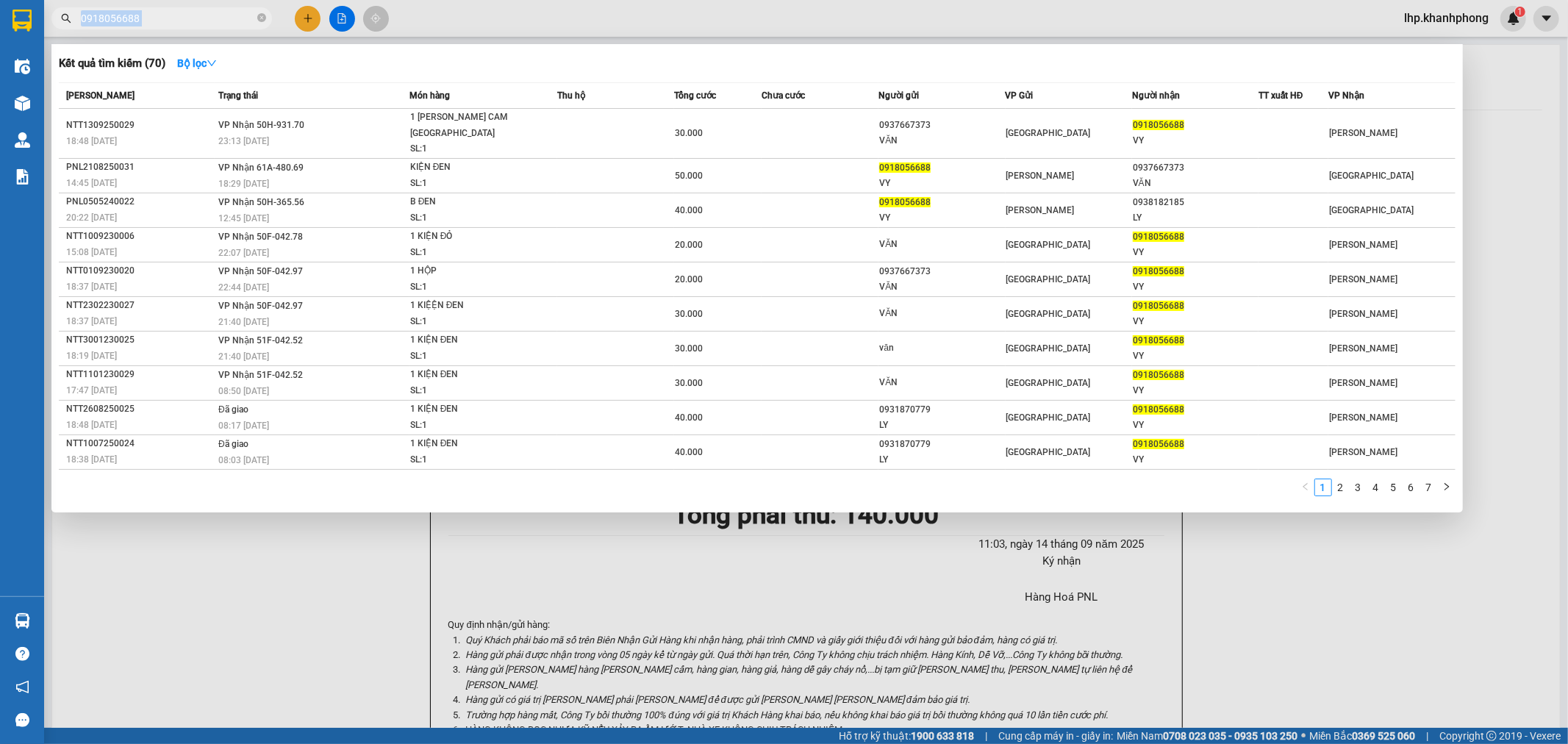
click at [182, 8] on span "0918056688" at bounding box center [162, 18] width 220 height 22
click at [201, 30] on div at bounding box center [784, 372] width 1568 height 744
click at [208, 16] on input "0918056688" at bounding box center [167, 18] width 174 height 16
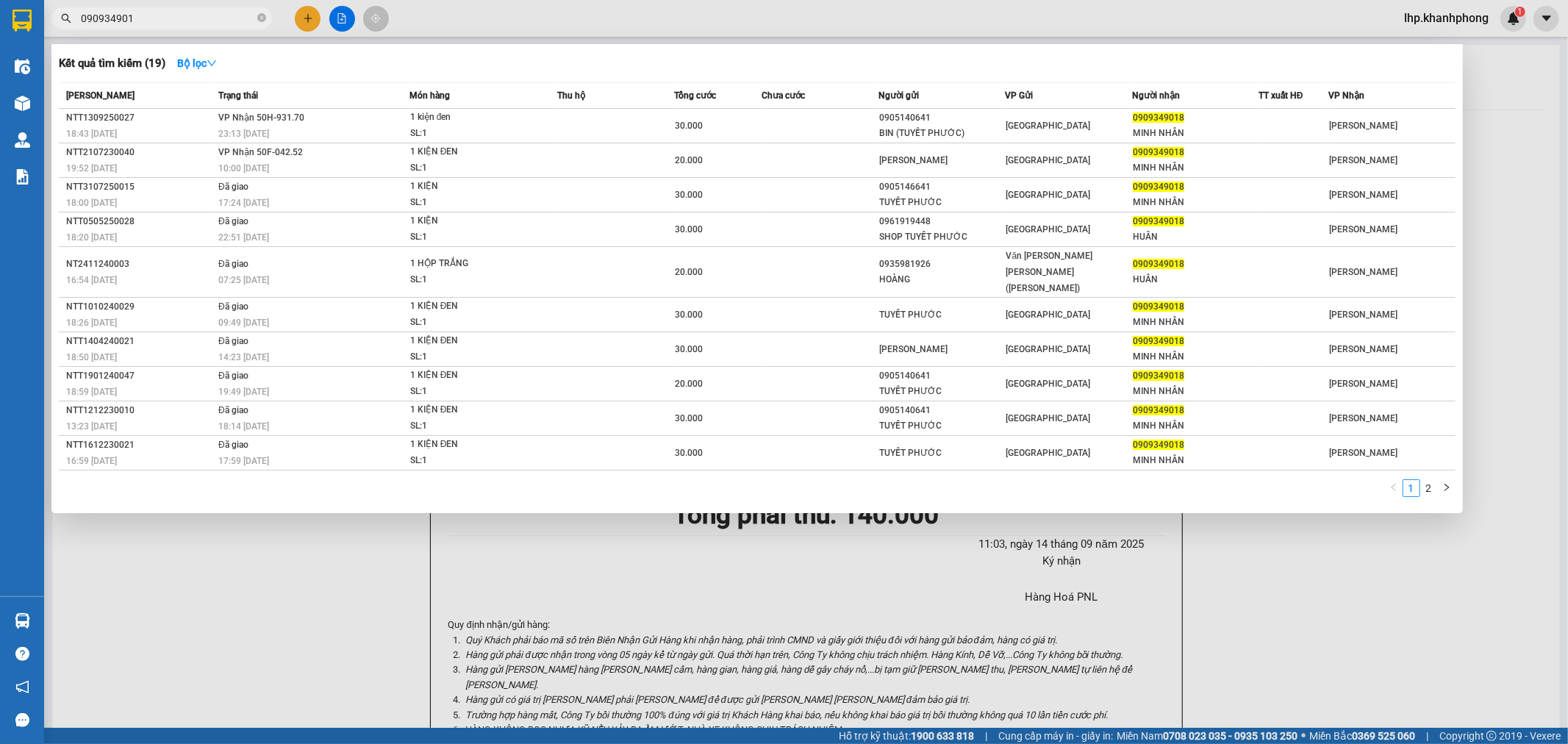
type input "0909349018"
click at [262, 16] on icon "close-circle" at bounding box center [262, 18] width 9 height 9
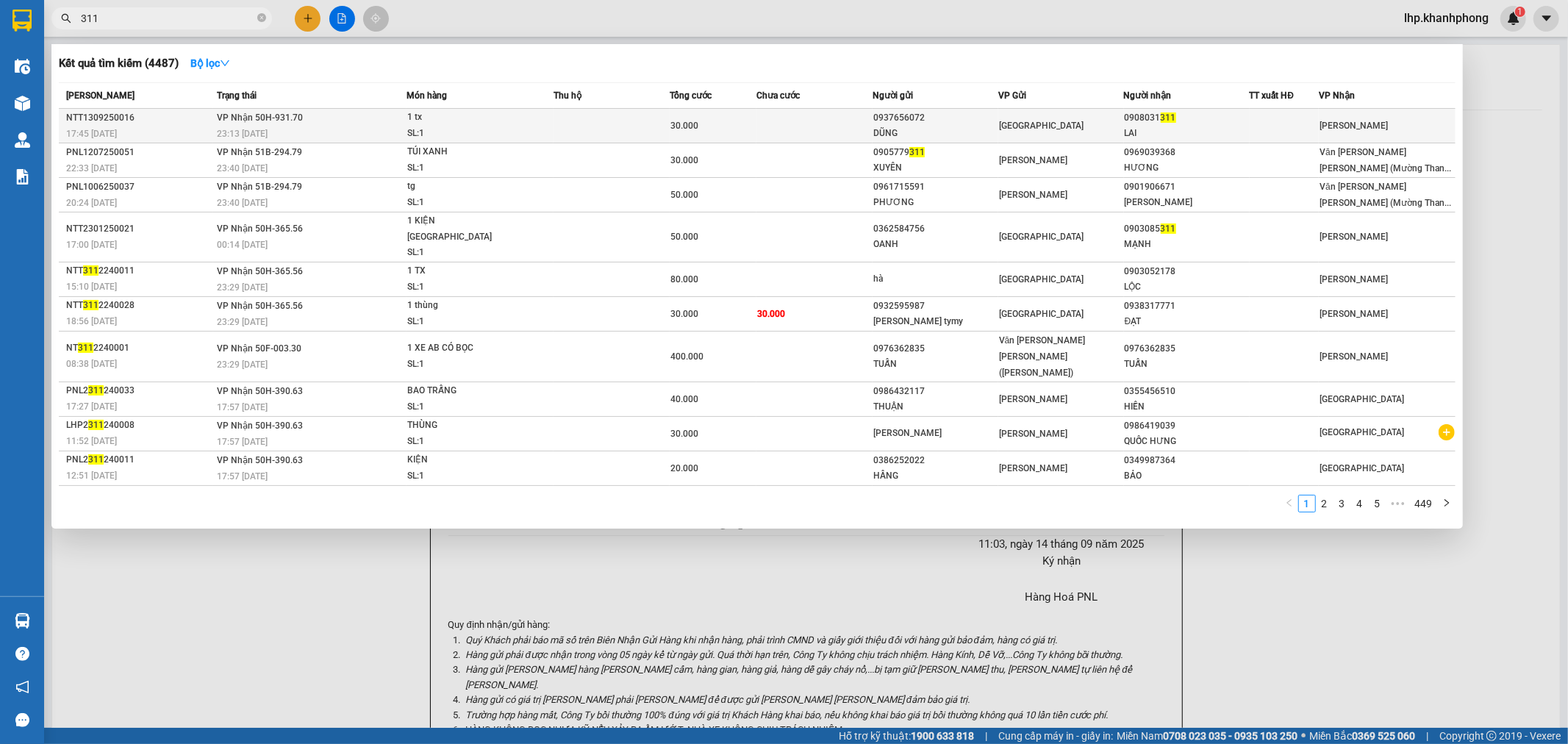
type input "311"
click at [569, 131] on td at bounding box center [611, 126] width 116 height 35
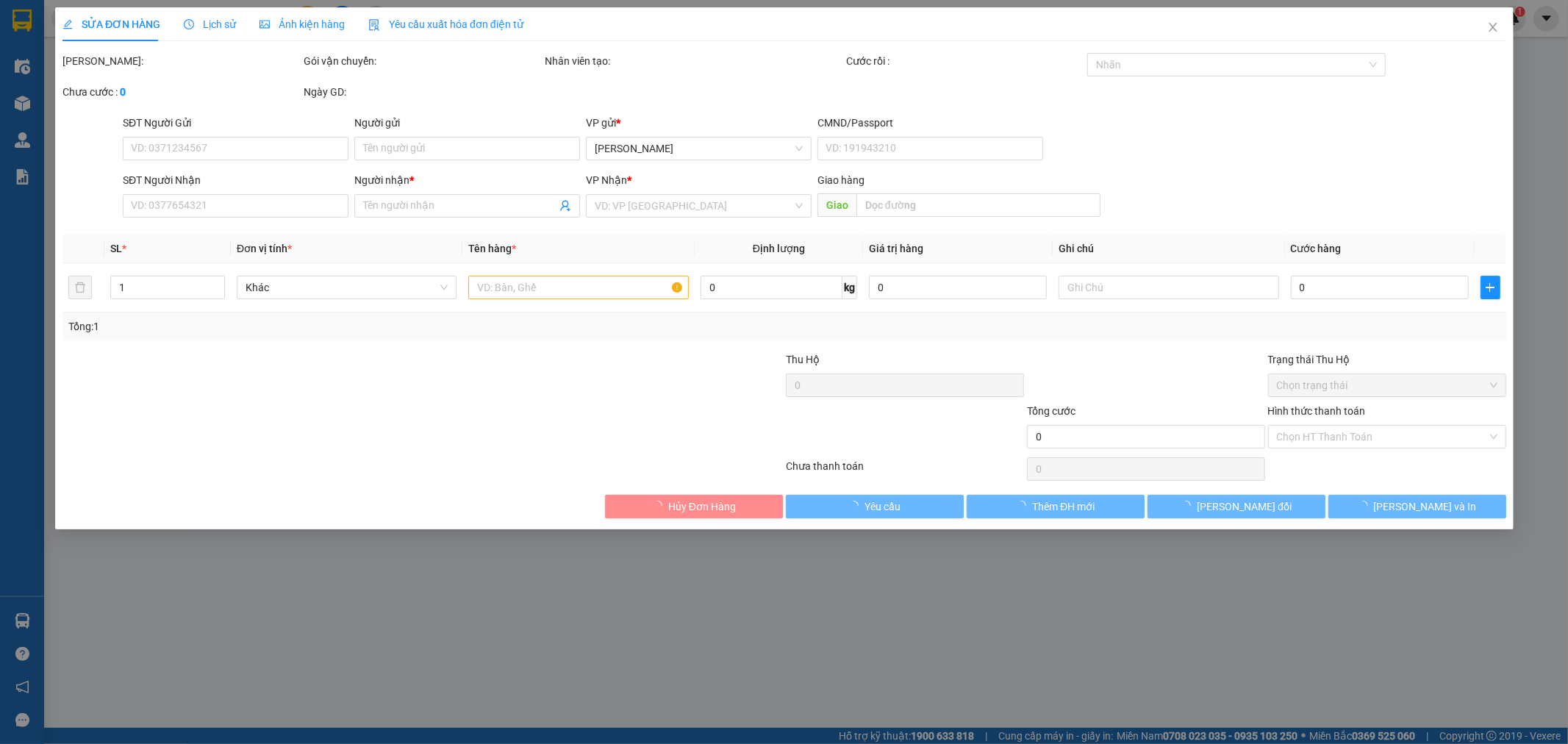
type input "0937656072"
type input "DŨNG"
type input "0908031311"
type input "LAI"
type input "30.000"
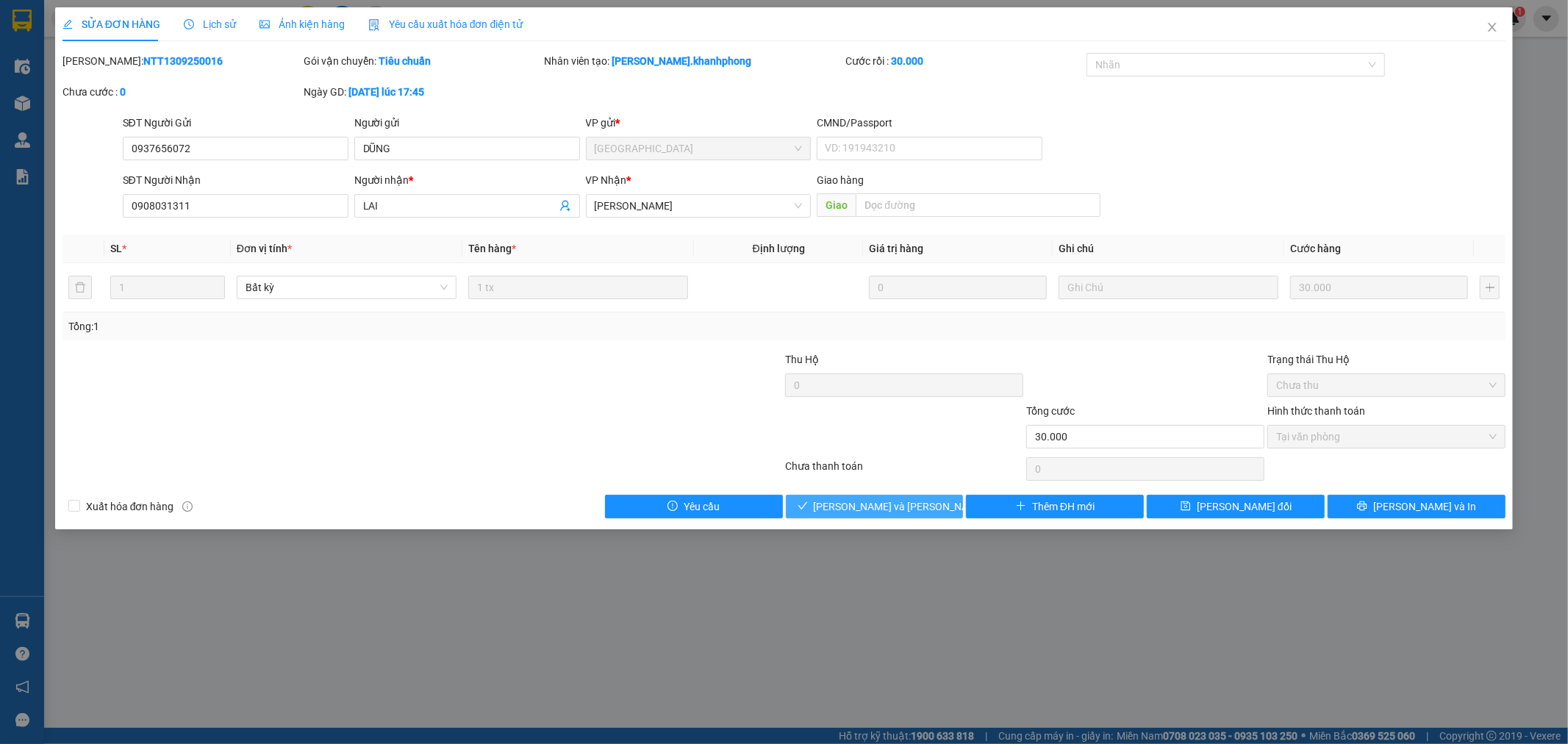
click at [890, 510] on span "[PERSON_NAME] và [PERSON_NAME] hàng" at bounding box center [913, 507] width 199 height 16
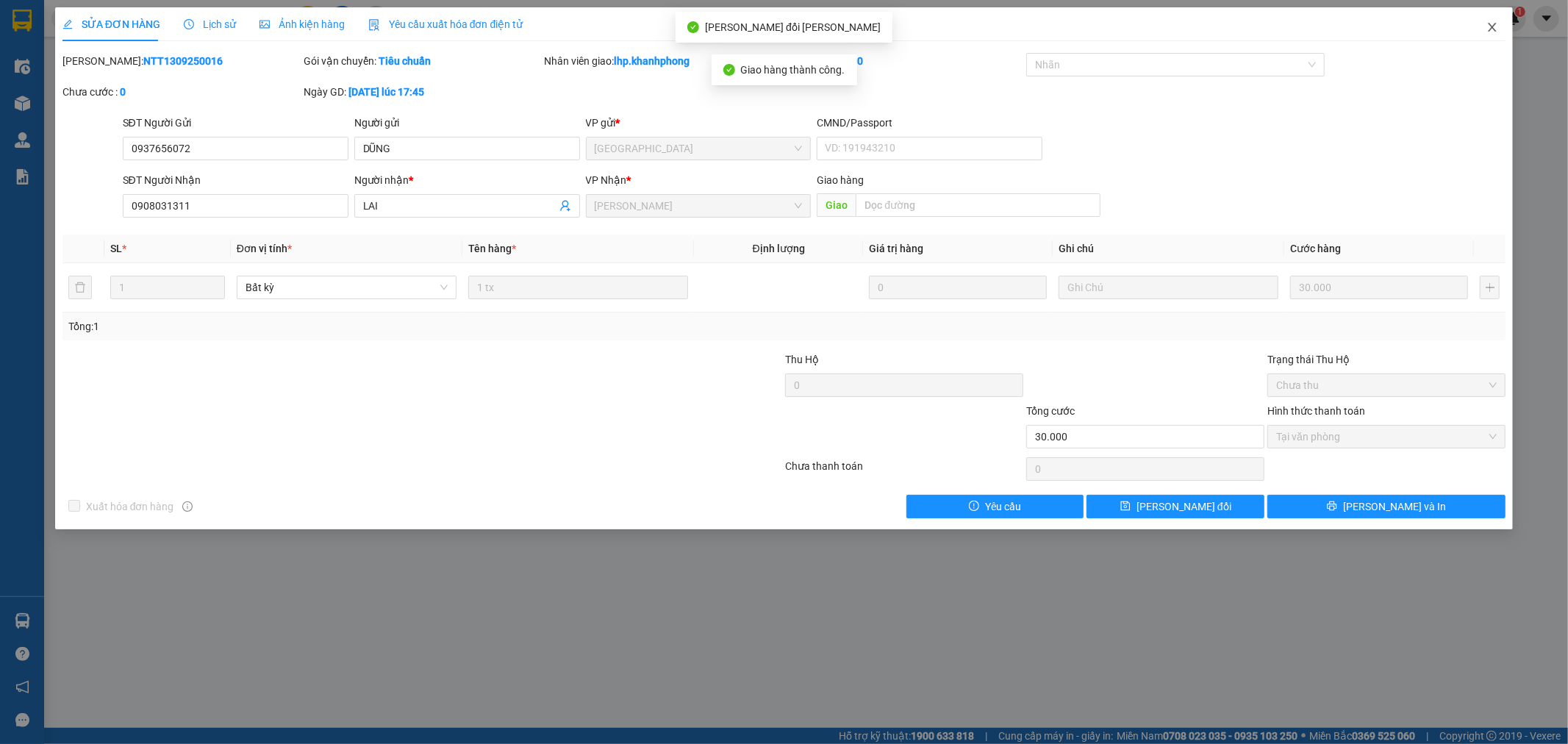
click at [1493, 27] on icon "close" at bounding box center [1493, 27] width 8 height 9
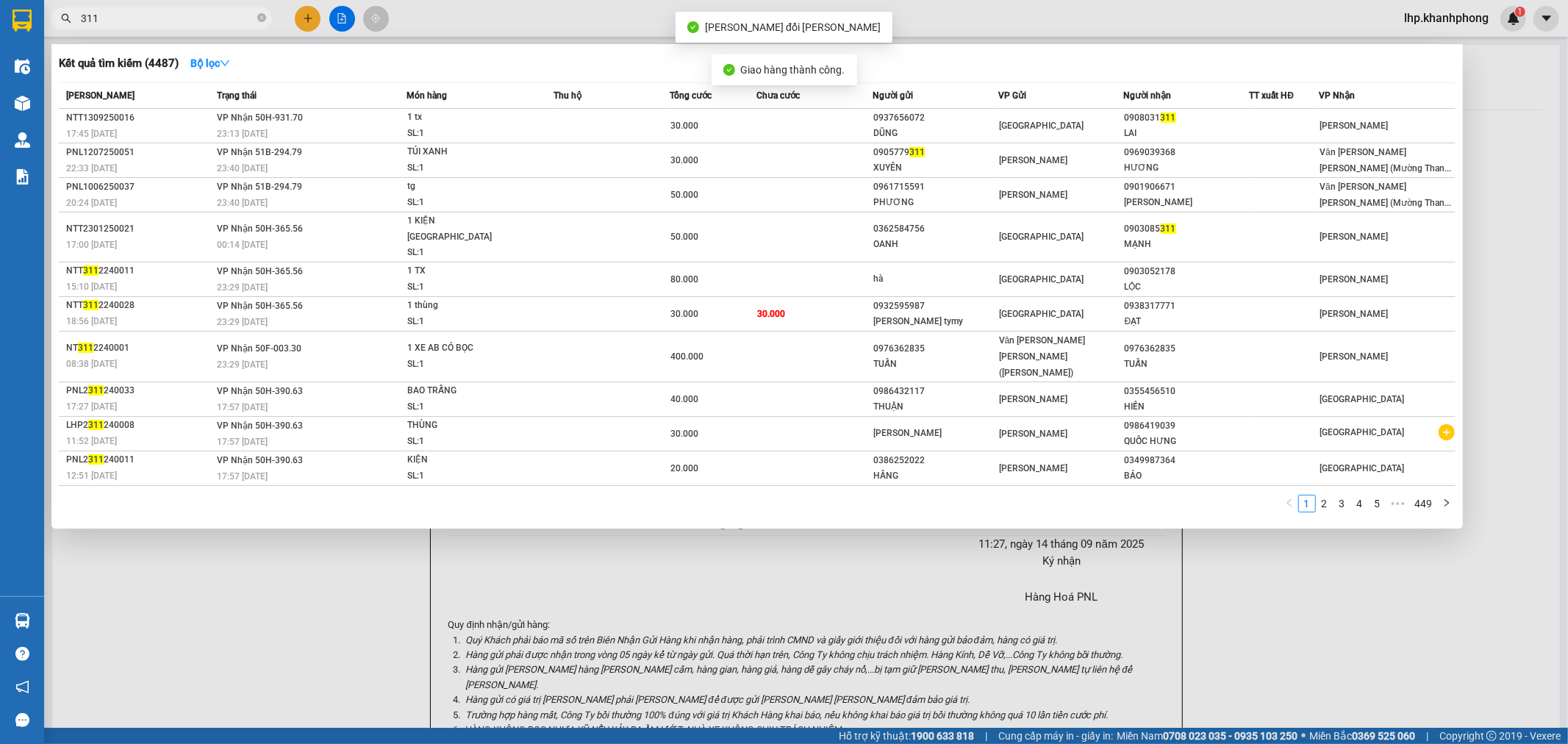
click at [160, 26] on input "311" at bounding box center [167, 18] width 174 height 16
click at [160, 24] on input "311" at bounding box center [167, 18] width 174 height 16
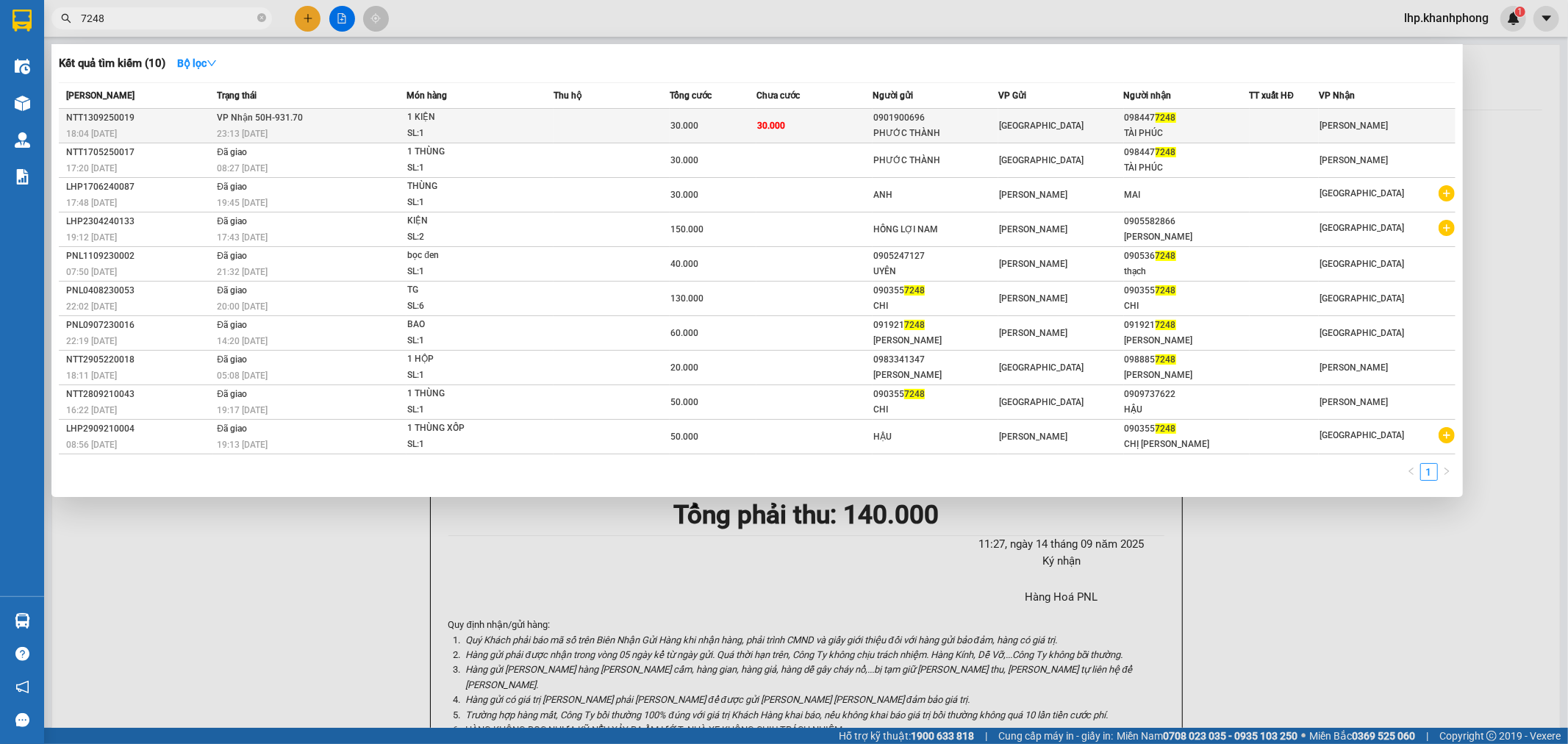
type input "7248"
click at [804, 123] on td "30.000" at bounding box center [814, 126] width 116 height 35
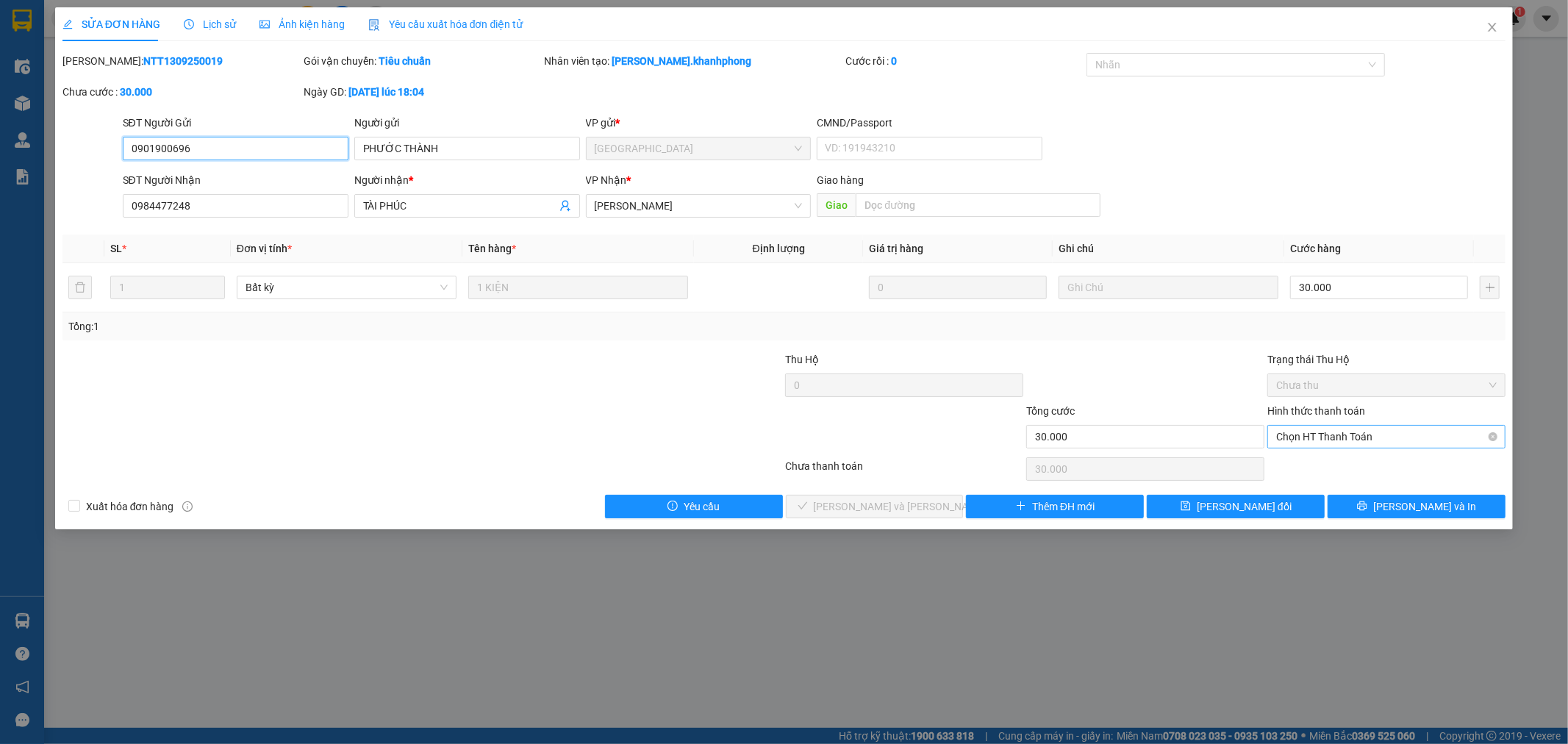
click at [1345, 427] on span "Chọn HT Thanh Toán" at bounding box center [1386, 437] width 220 height 22
click at [1331, 470] on div "Tại văn phòng" at bounding box center [1387, 467] width 220 height 16
type input "0"
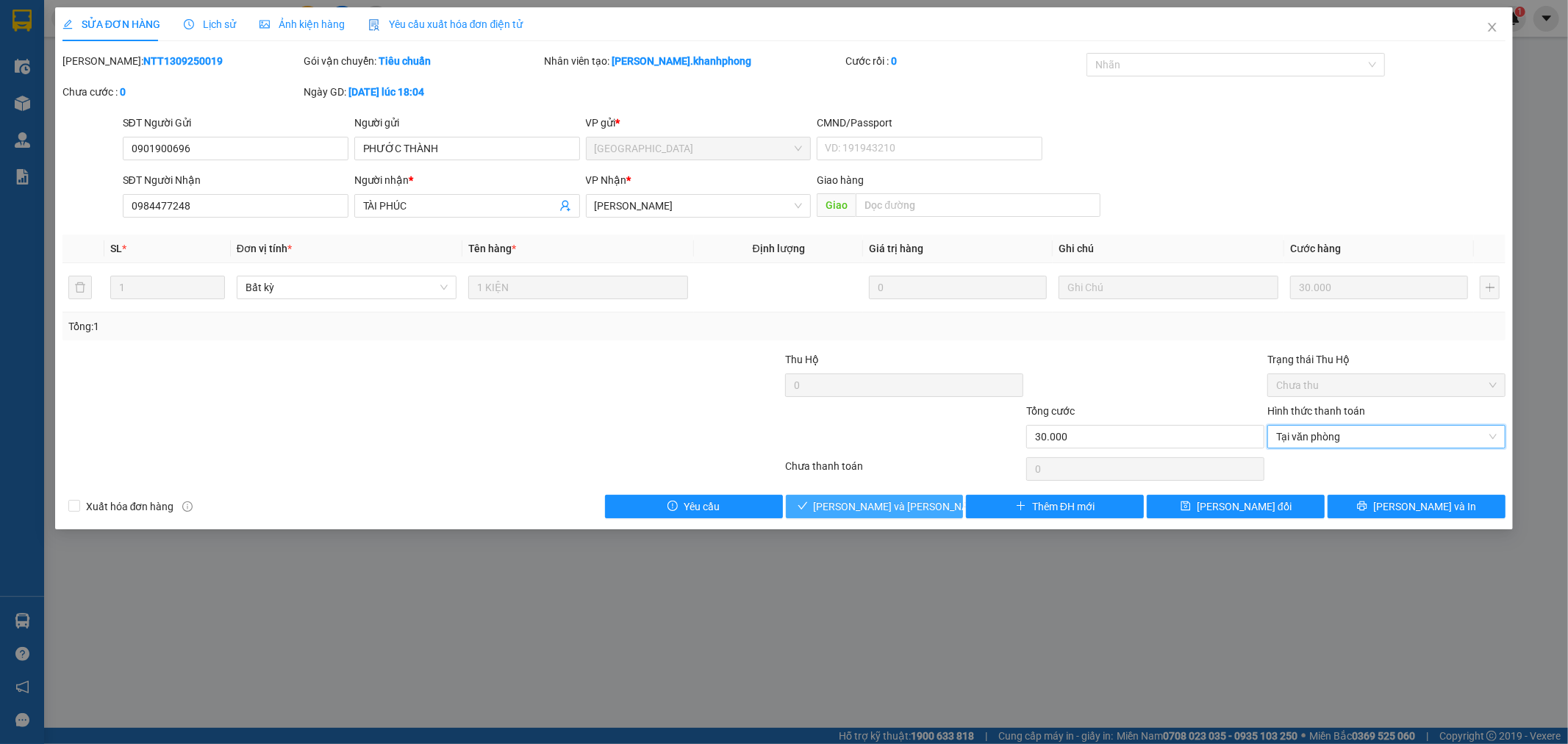
click at [865, 501] on span "[PERSON_NAME] và [PERSON_NAME] hàng" at bounding box center [913, 507] width 199 height 16
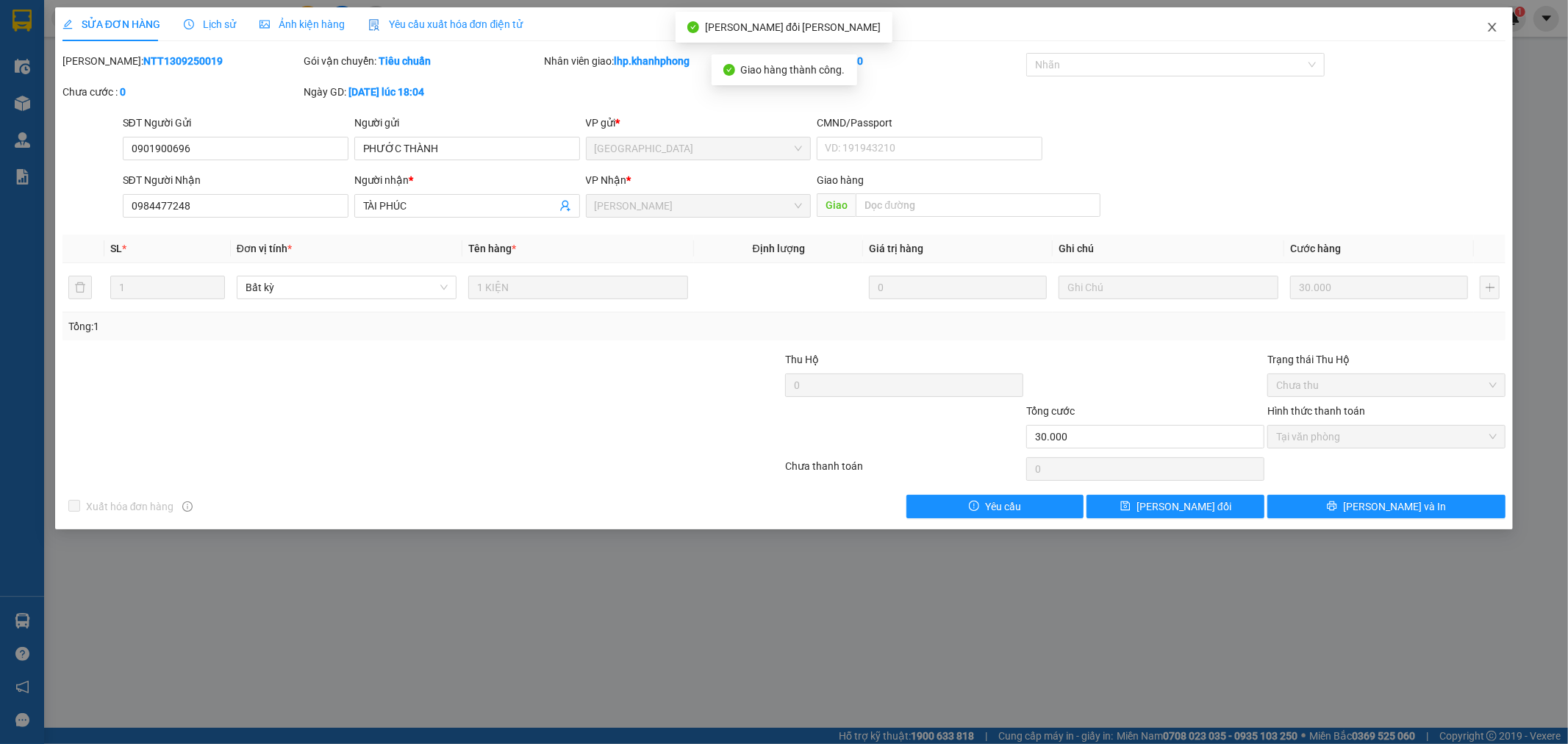
click at [1493, 30] on icon "close" at bounding box center [1493, 27] width 12 height 12
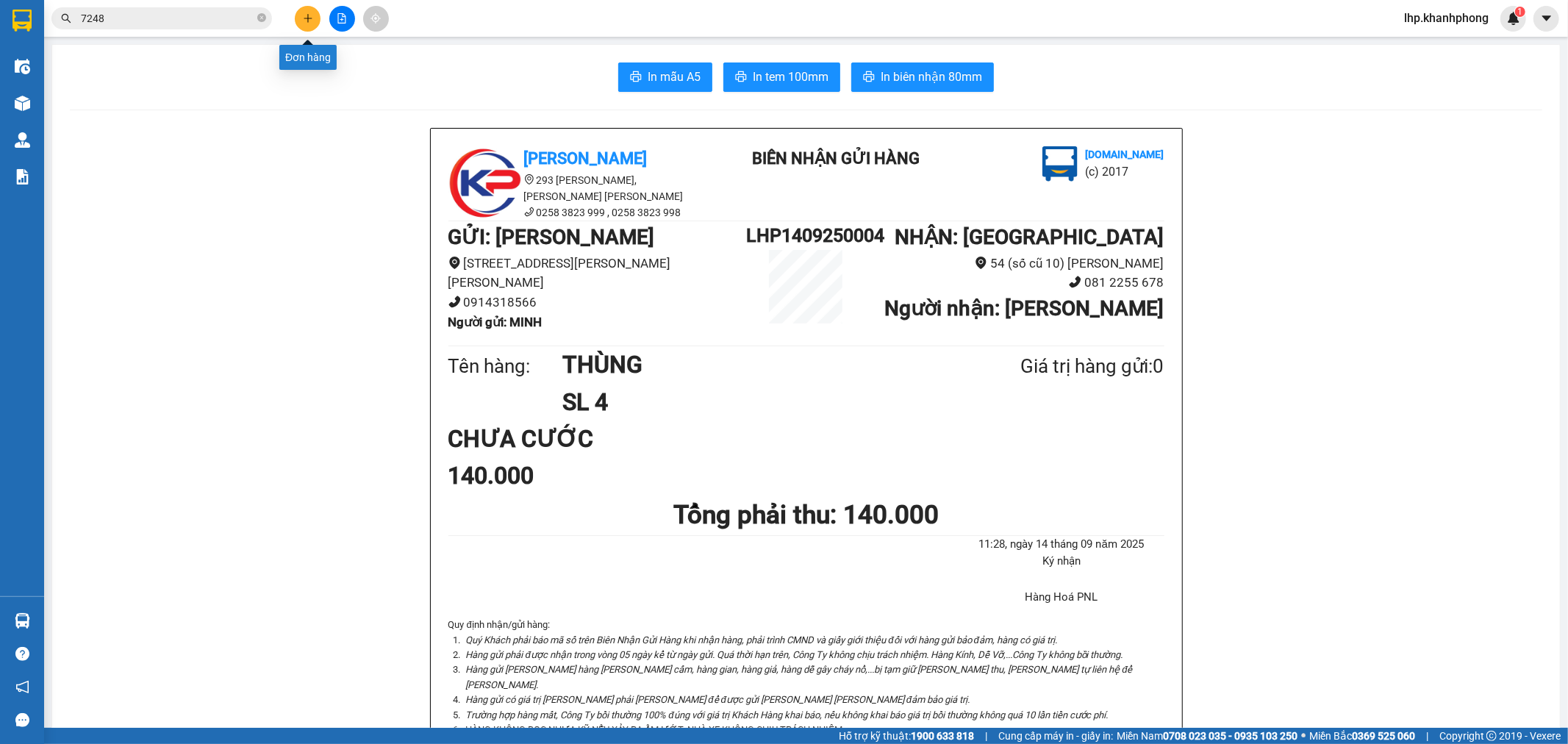
click at [300, 18] on button at bounding box center [308, 18] width 26 height 26
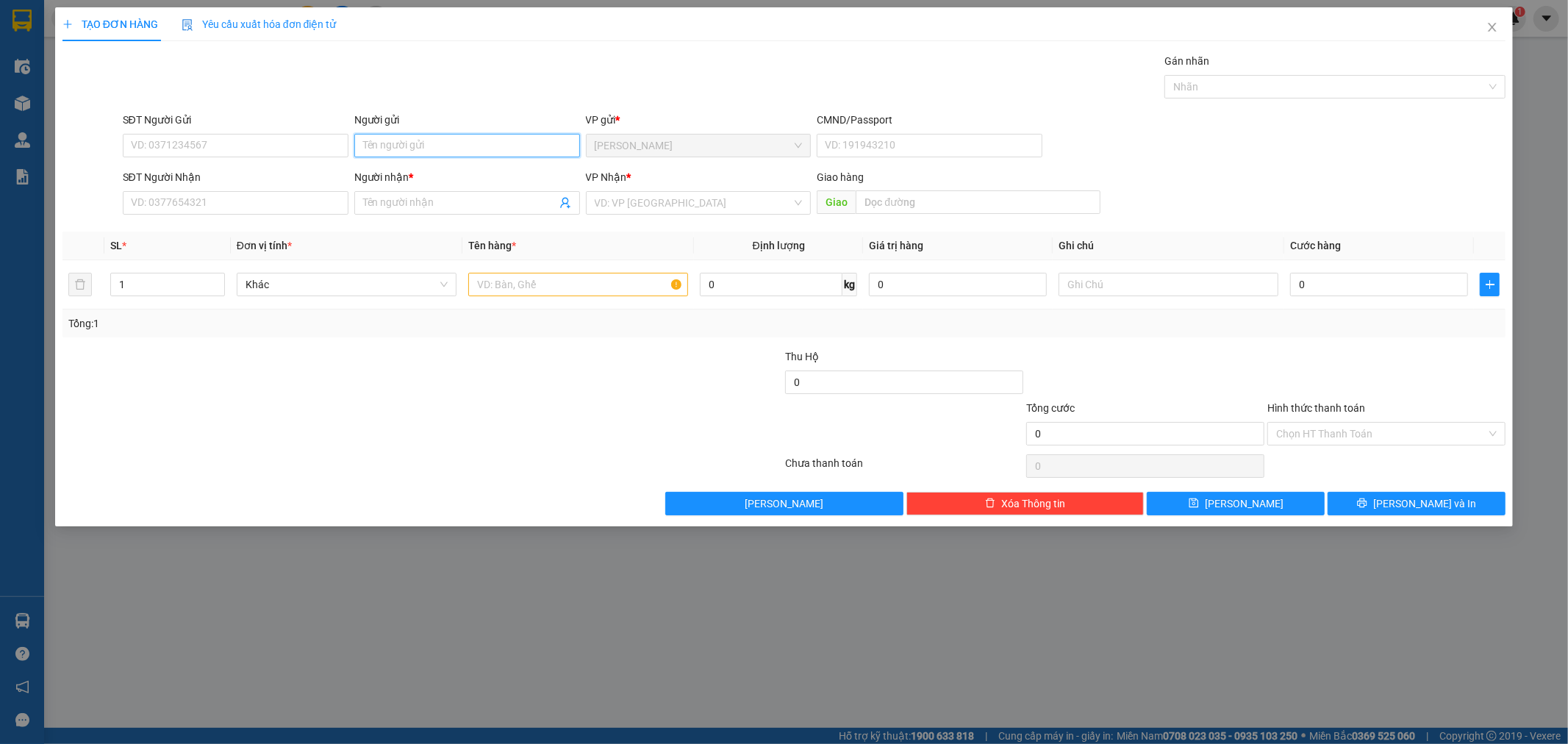
click at [447, 141] on input "Người gửi" at bounding box center [466, 146] width 225 height 24
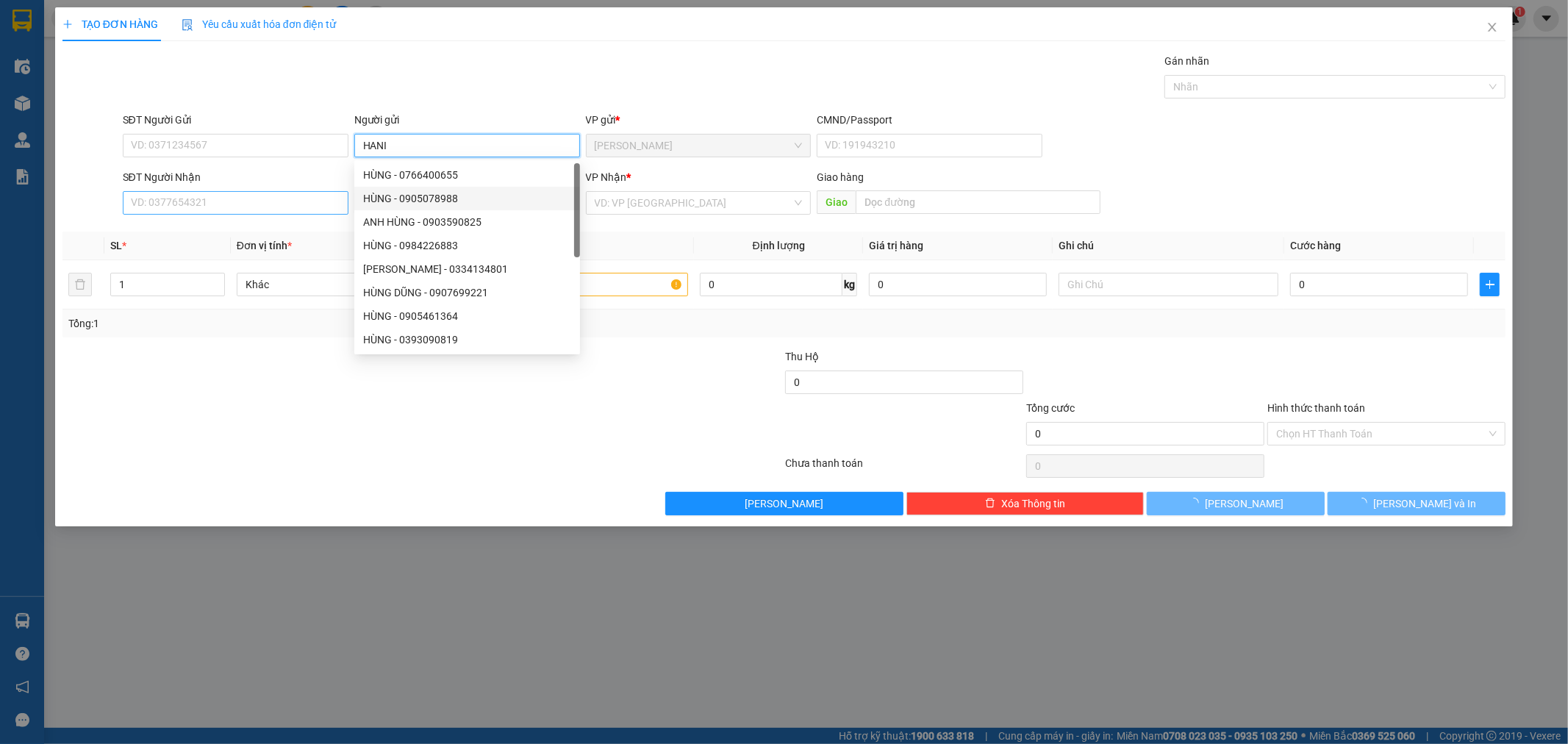
type input "HANI"
click at [279, 209] on input "SĐT Người Nhận" at bounding box center [235, 203] width 225 height 24
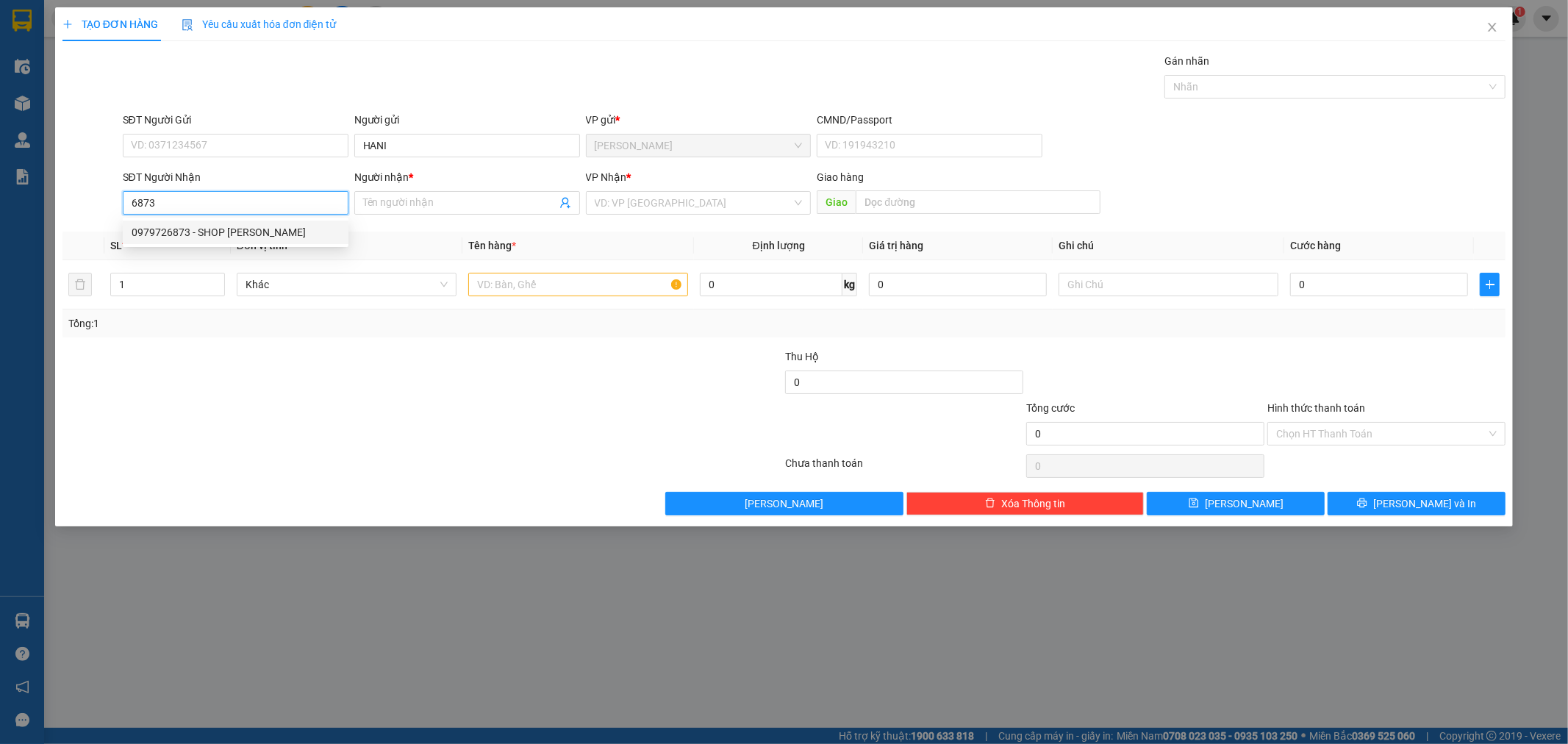
click at [255, 225] on div "0979726873 - SHOP [PERSON_NAME]" at bounding box center [235, 232] width 208 height 16
type input "0979726873"
type input "SHOP [PERSON_NAME]"
type input "0979726873"
click at [538, 294] on input "text" at bounding box center [578, 285] width 220 height 24
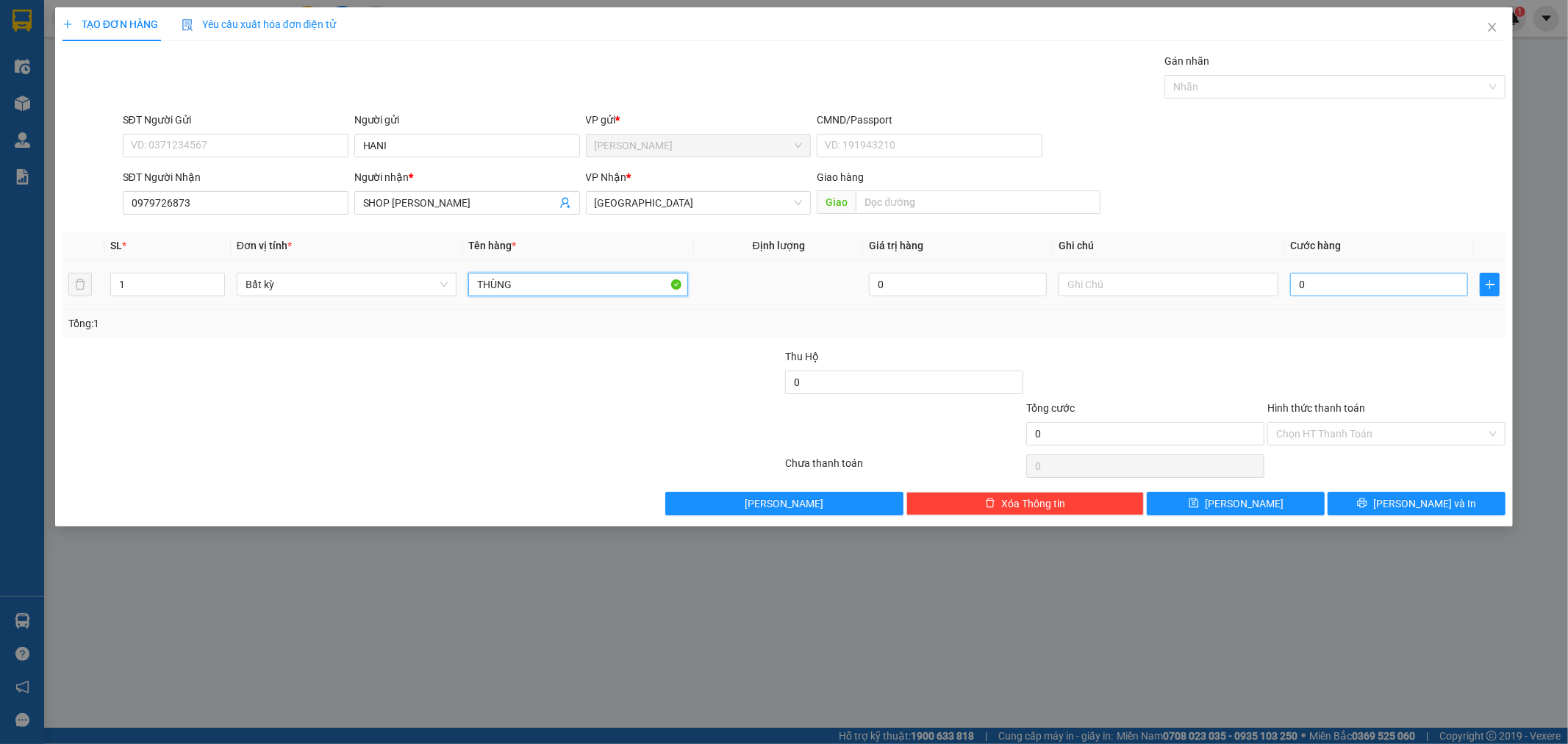
type input "THÙNG"
click at [1371, 283] on input "0" at bounding box center [1379, 285] width 178 height 24
type input "8"
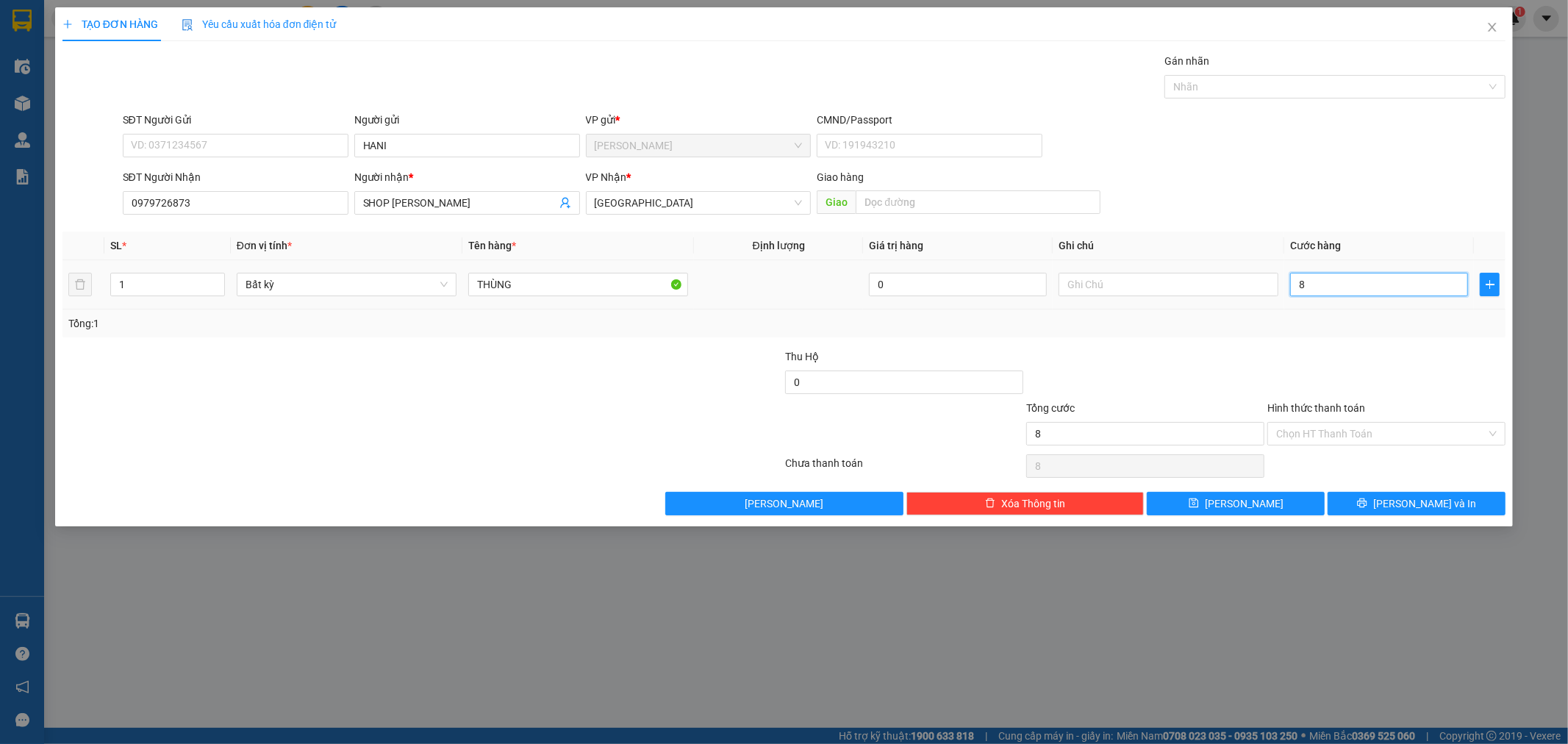
type input "80"
type input "80.000"
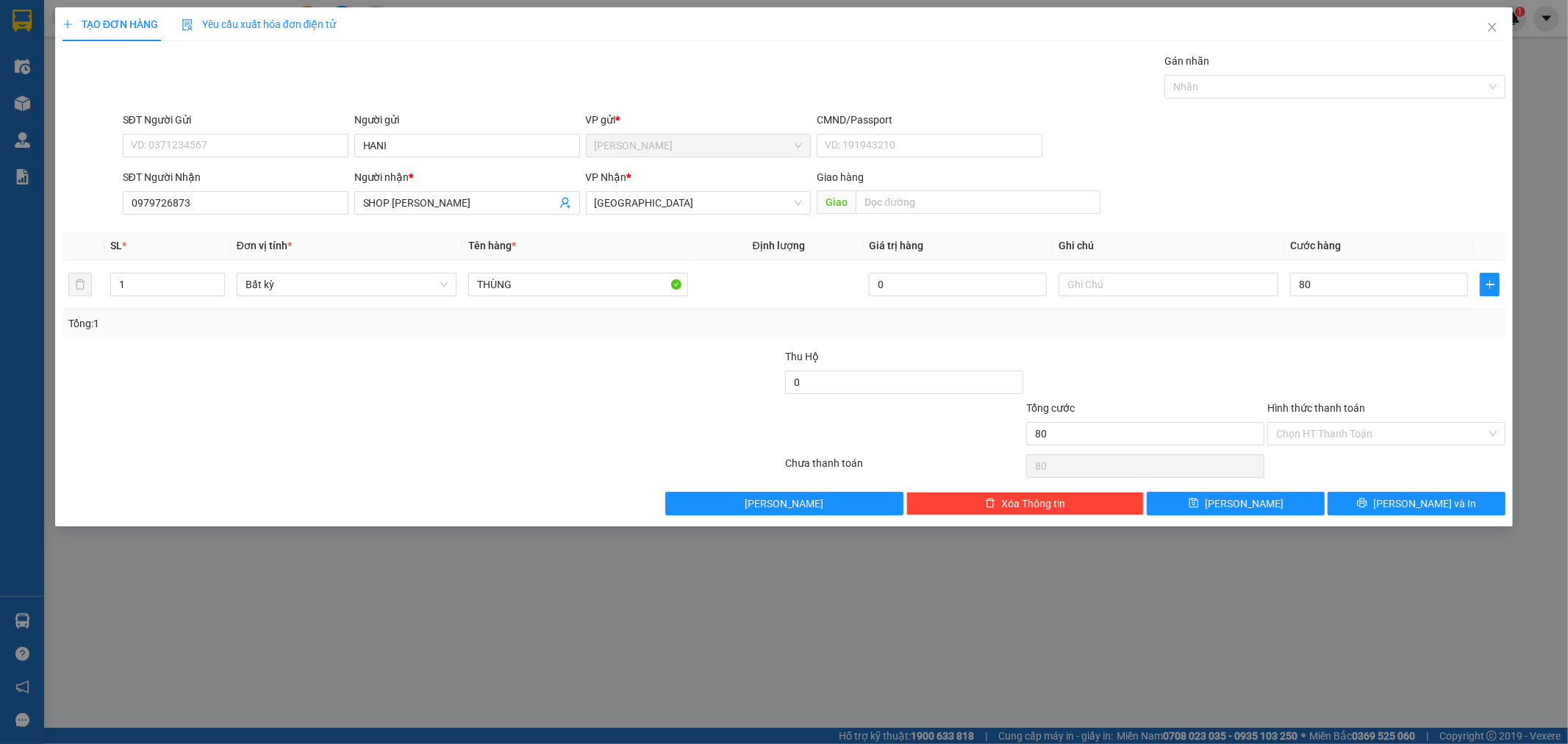
type input "80.000"
click at [1371, 373] on div at bounding box center [1387, 374] width 241 height 52
click at [1433, 506] on span "[PERSON_NAME] và In" at bounding box center [1425, 504] width 103 height 16
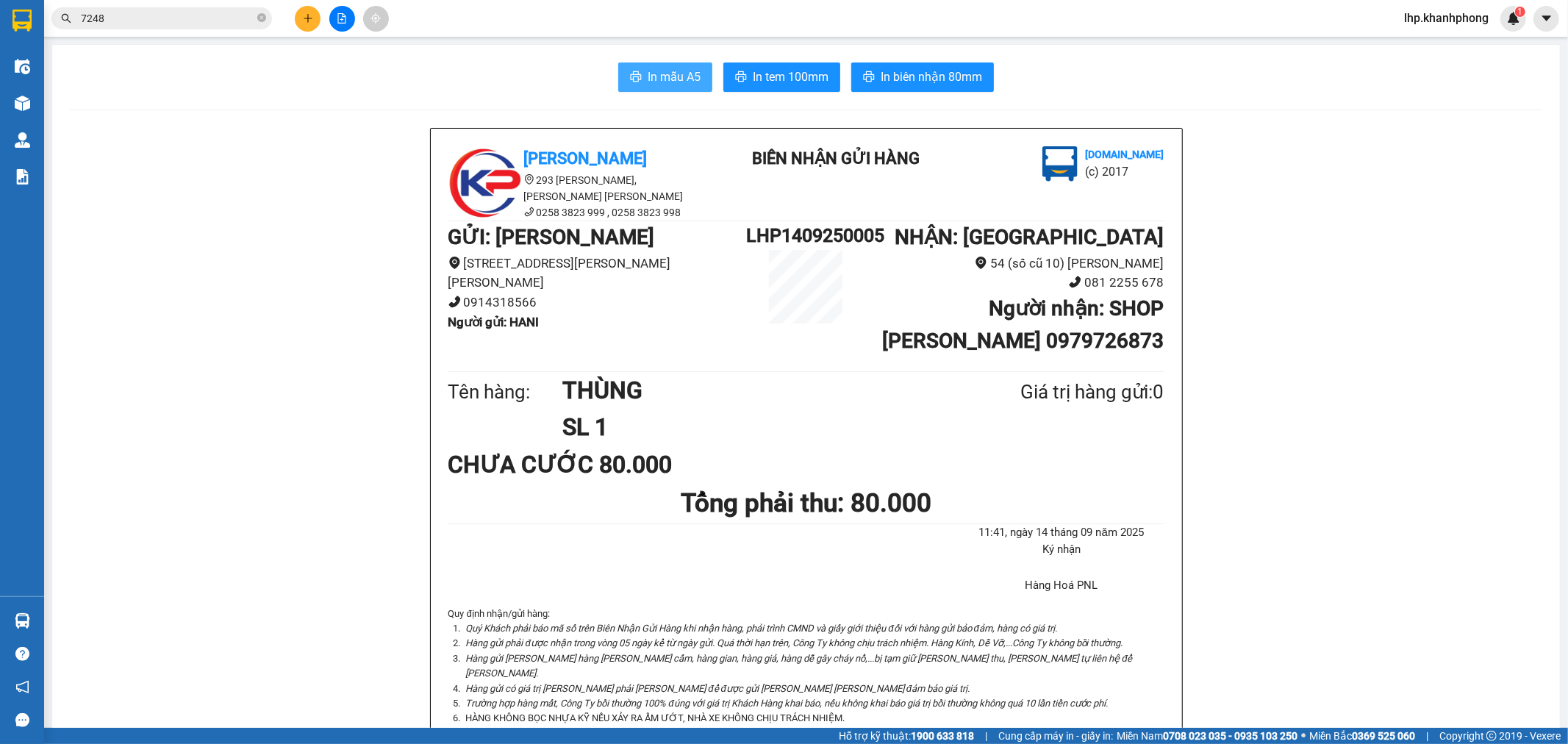
click at [666, 81] on span "In mẫu A5" at bounding box center [674, 76] width 53 height 18
click at [325, 13] on div at bounding box center [342, 18] width 110 height 26
click at [318, 8] on div at bounding box center [342, 18] width 110 height 26
click at [693, 67] on span "In mẫu A5" at bounding box center [674, 76] width 53 height 18
